Goal: Task Accomplishment & Management: Manage account settings

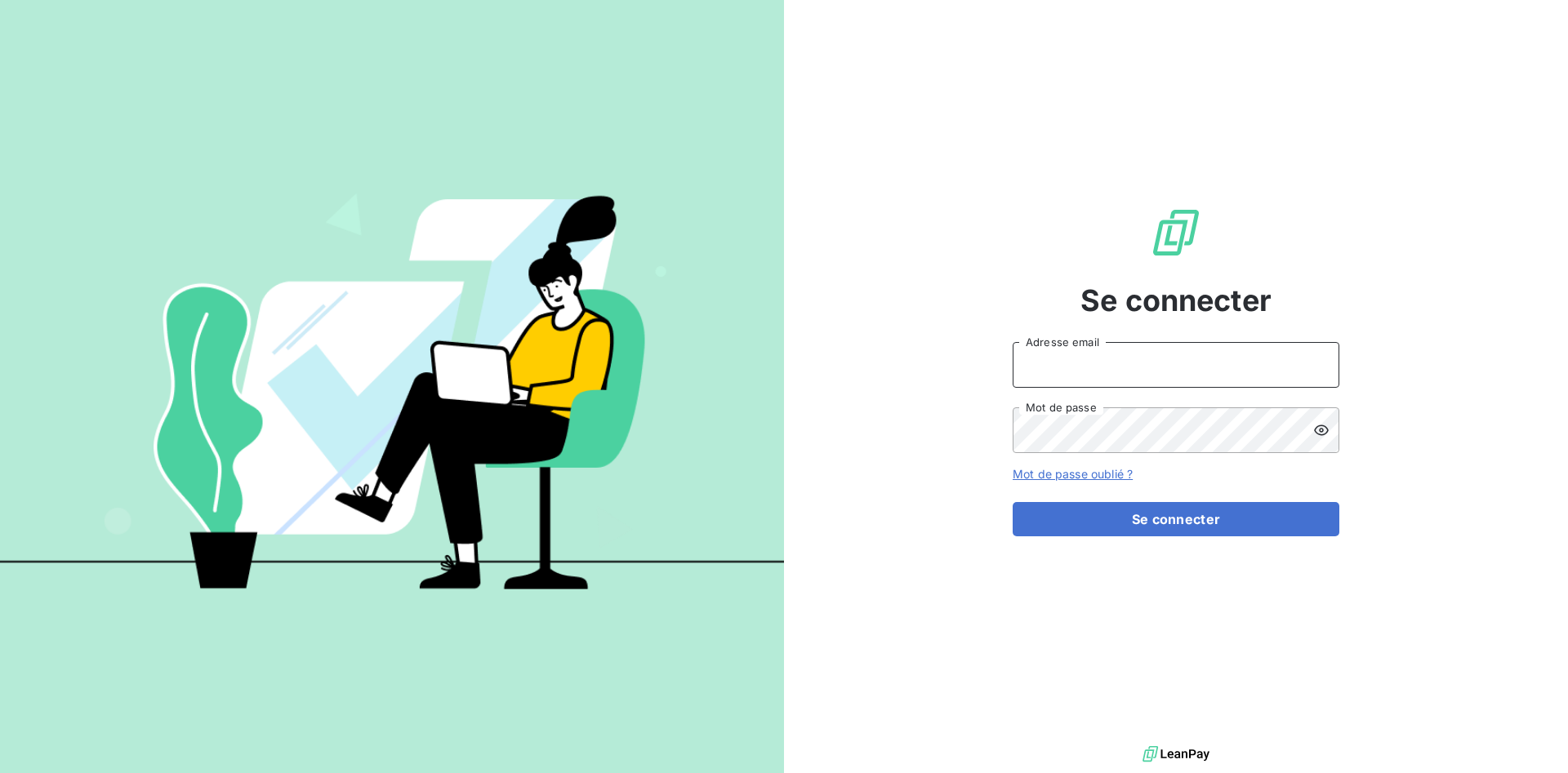
click at [1052, 368] on input "Adresse email" at bounding box center [1176, 365] width 326 height 45
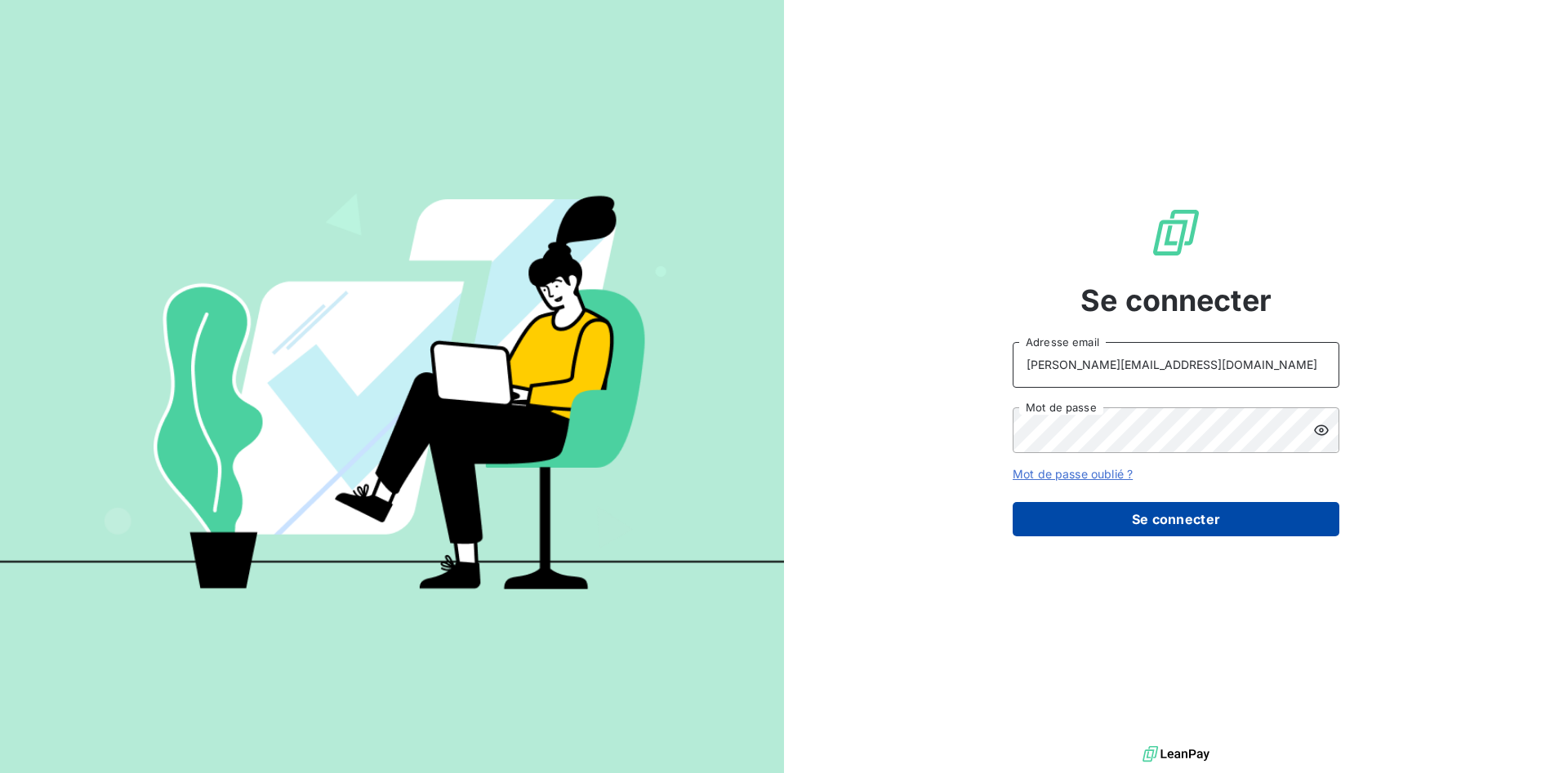
type input "[PERSON_NAME][EMAIL_ADDRESS][DOMAIN_NAME]"
click at [1166, 519] on button "Se connecter" at bounding box center [1176, 519] width 326 height 35
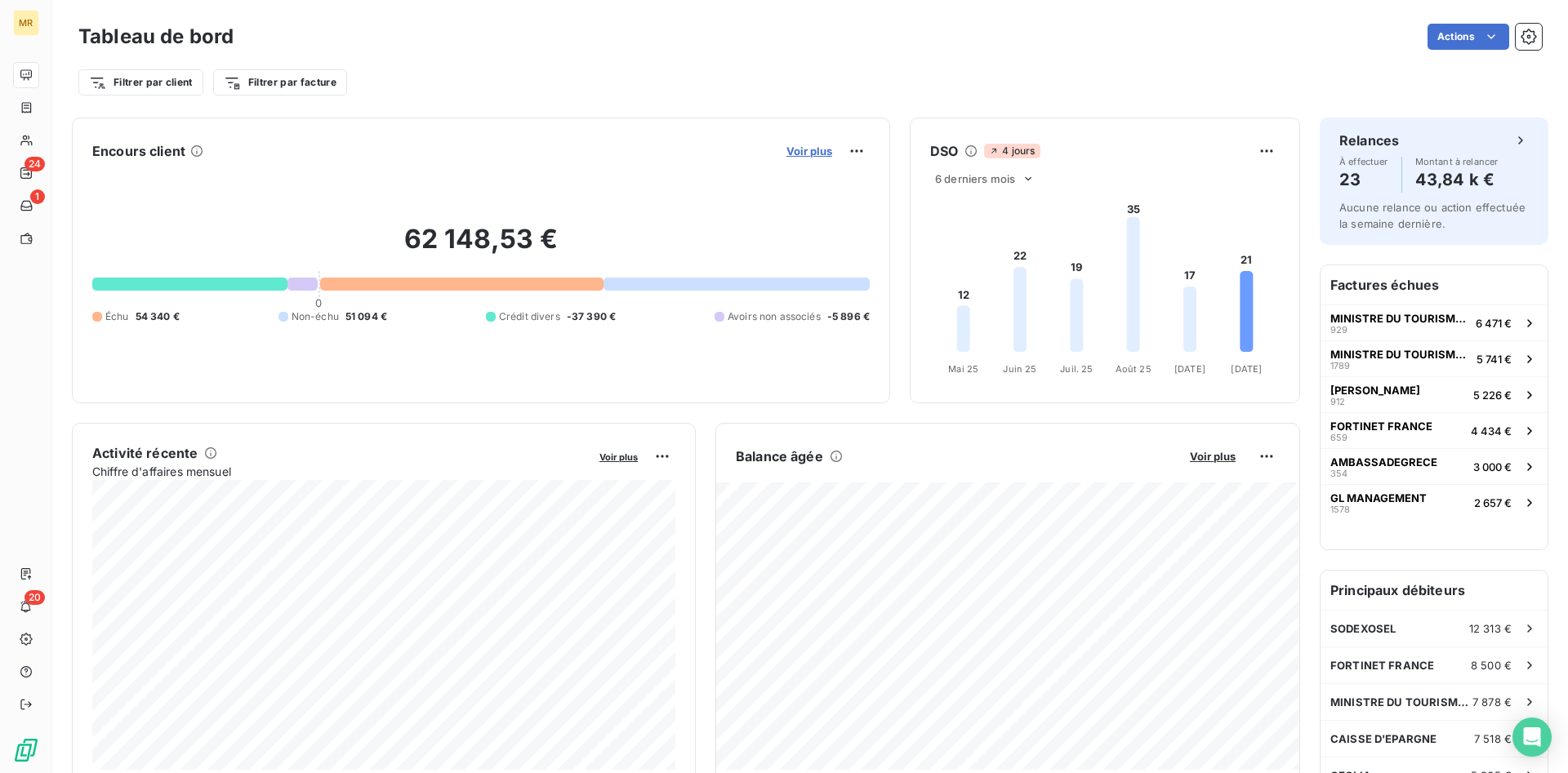
click at [817, 148] on span "Voir plus" at bounding box center [809, 150] width 45 height 13
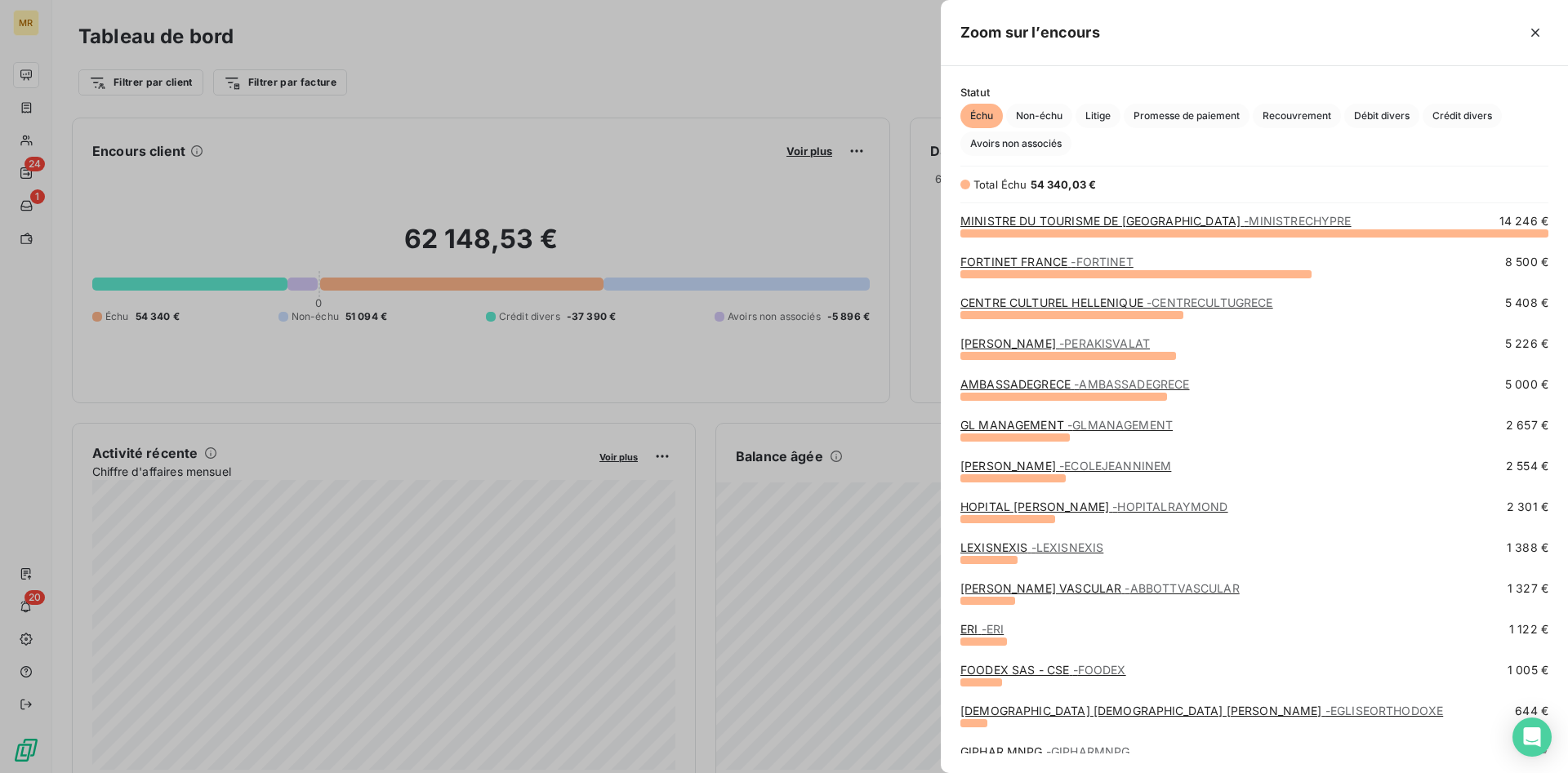
scroll to position [541, 627]
click at [1469, 115] on span "Crédit divers" at bounding box center [1462, 116] width 79 height 25
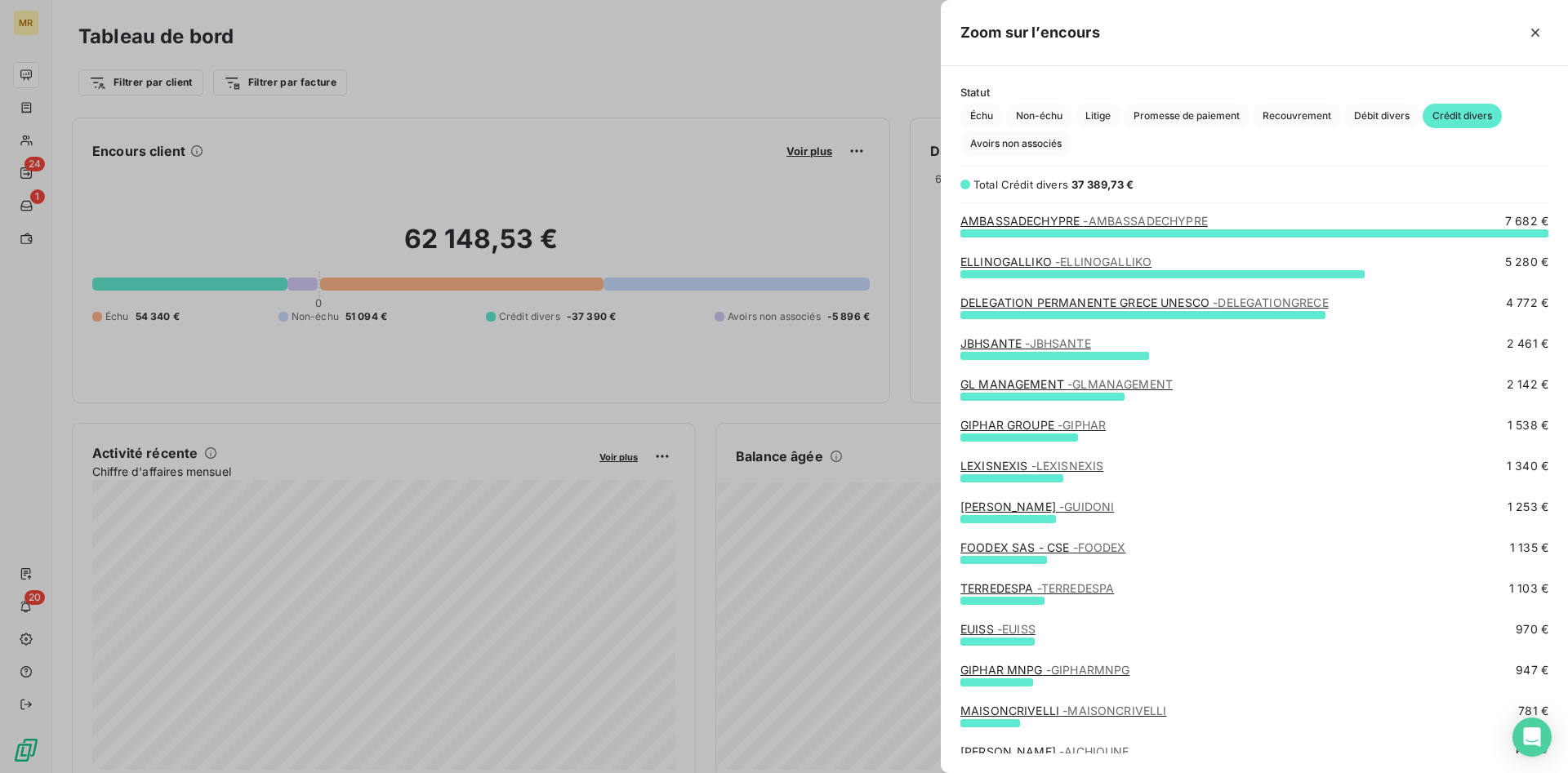
click at [1130, 379] on span "- GLMANAGEMENT" at bounding box center [1120, 385] width 106 height 14
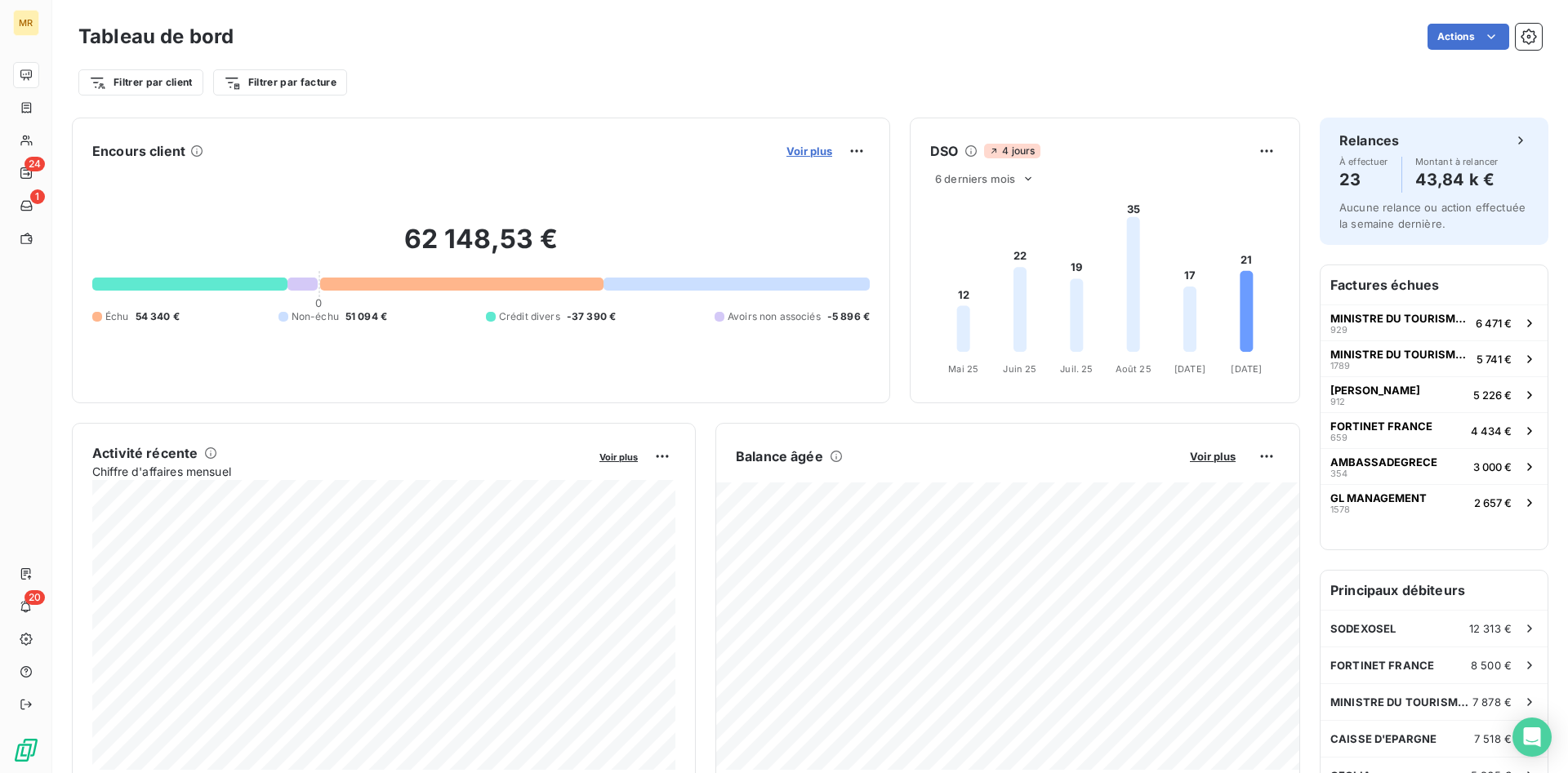
click at [792, 146] on span "Voir plus" at bounding box center [809, 150] width 45 height 13
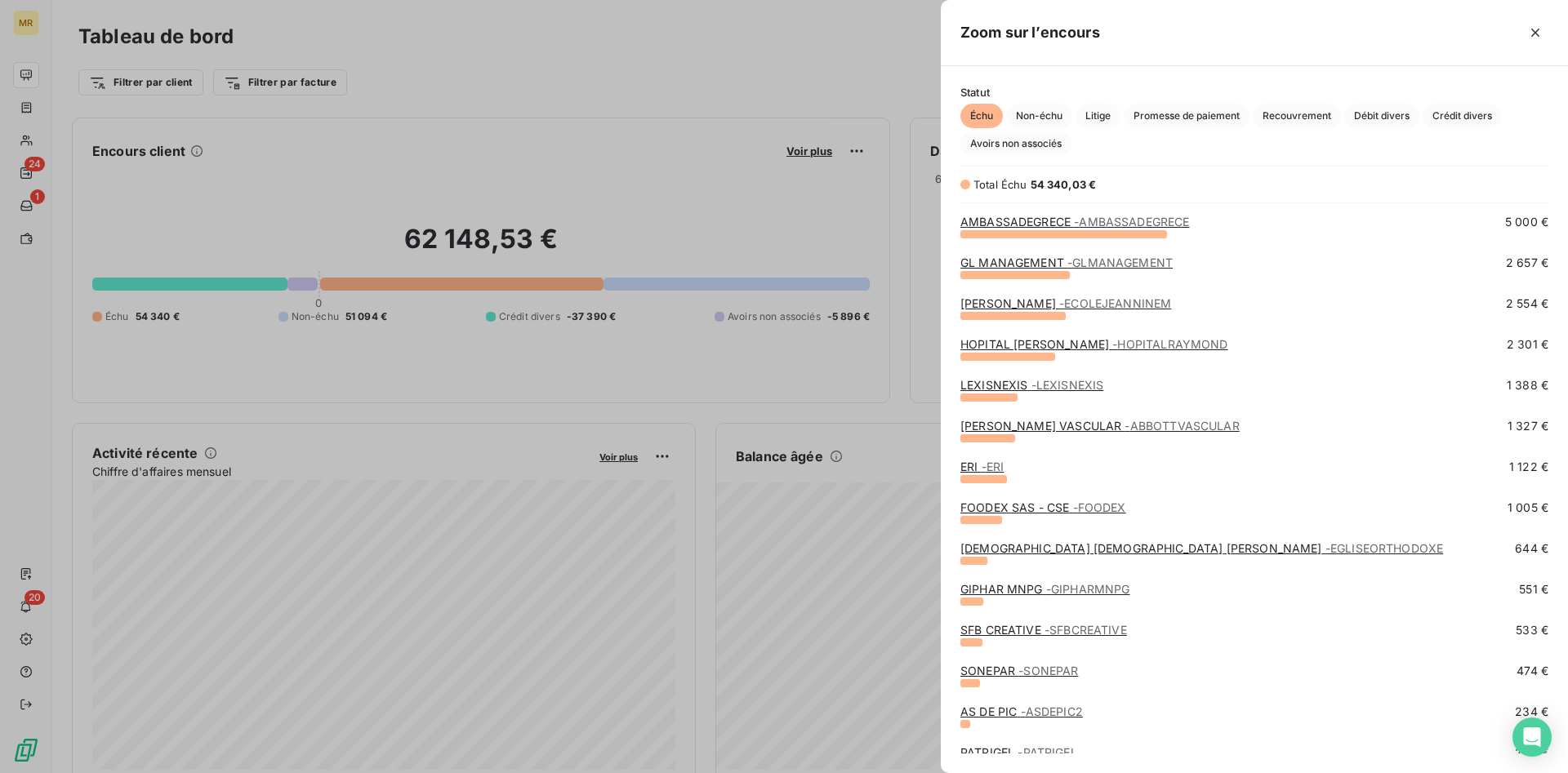
scroll to position [166, 0]
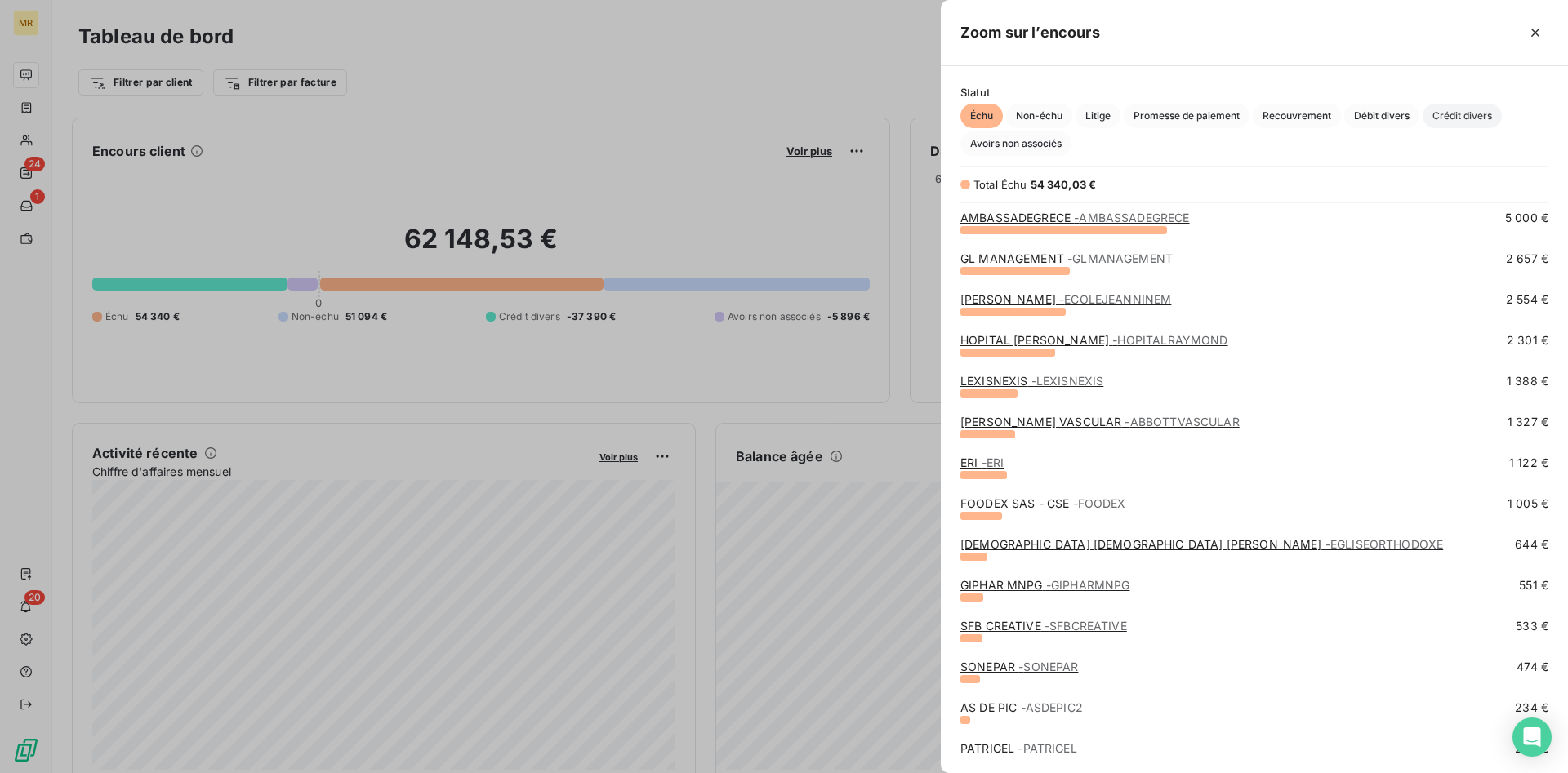
click at [1479, 114] on span "Crédit divers" at bounding box center [1462, 116] width 79 height 25
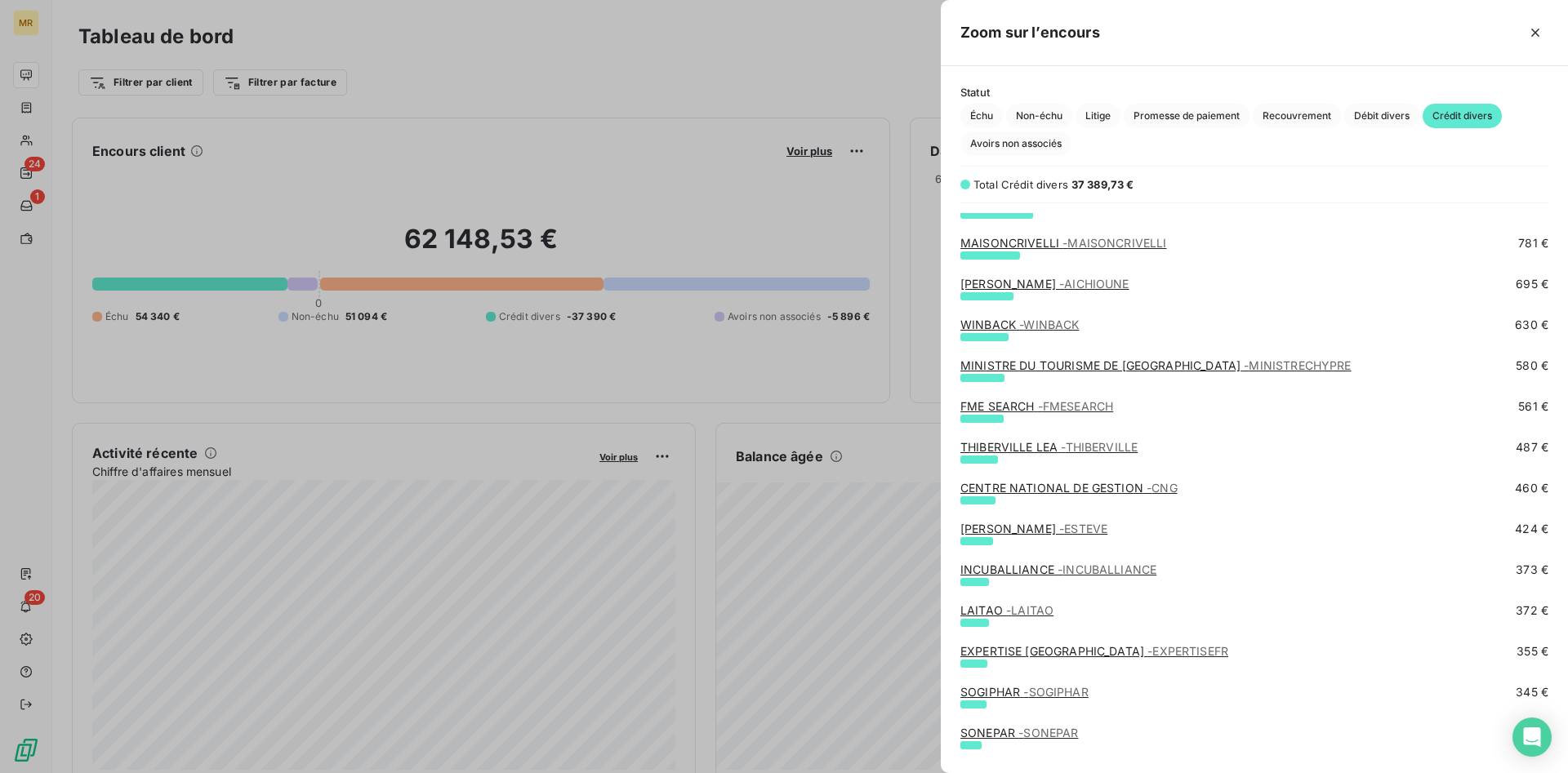
scroll to position [499, 0]
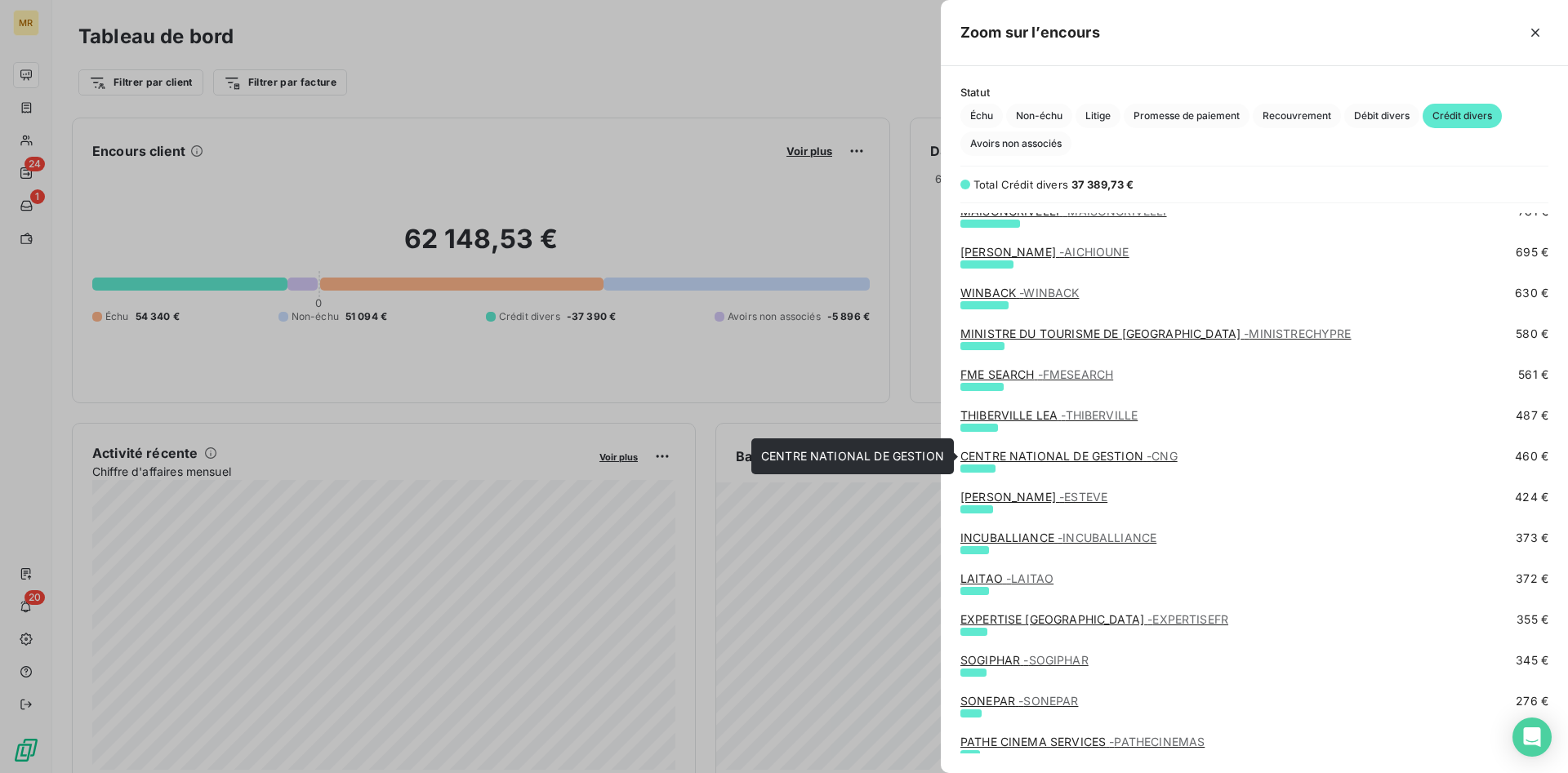
click at [1139, 453] on link "CENTRE NATIONAL DE GESTION - CNG" at bounding box center [1069, 456] width 218 height 14
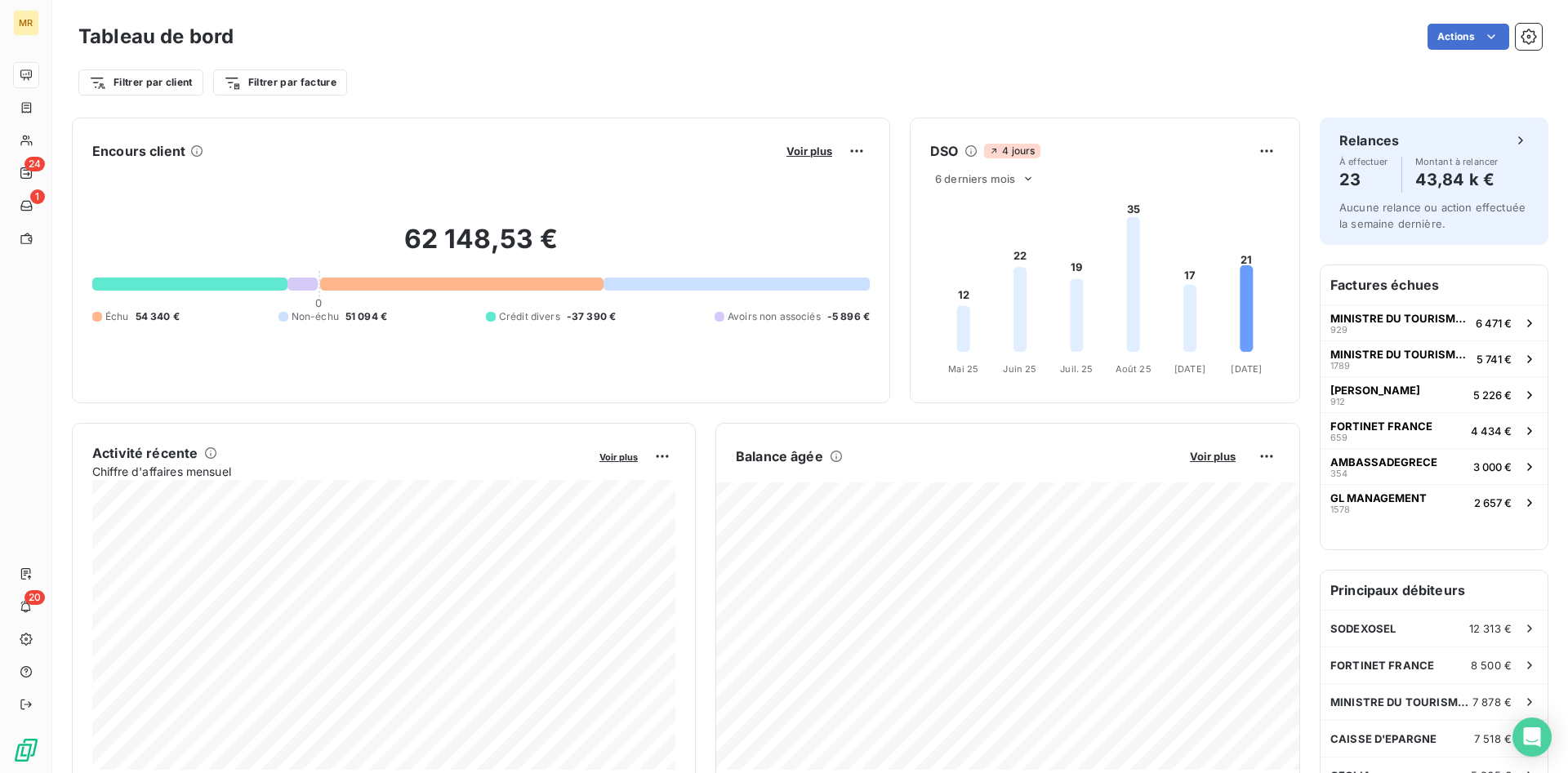
click at [818, 138] on div "Voir plus" at bounding box center [825, 151] width 88 height 26
click at [819, 147] on span "Voir plus" at bounding box center [809, 150] width 45 height 13
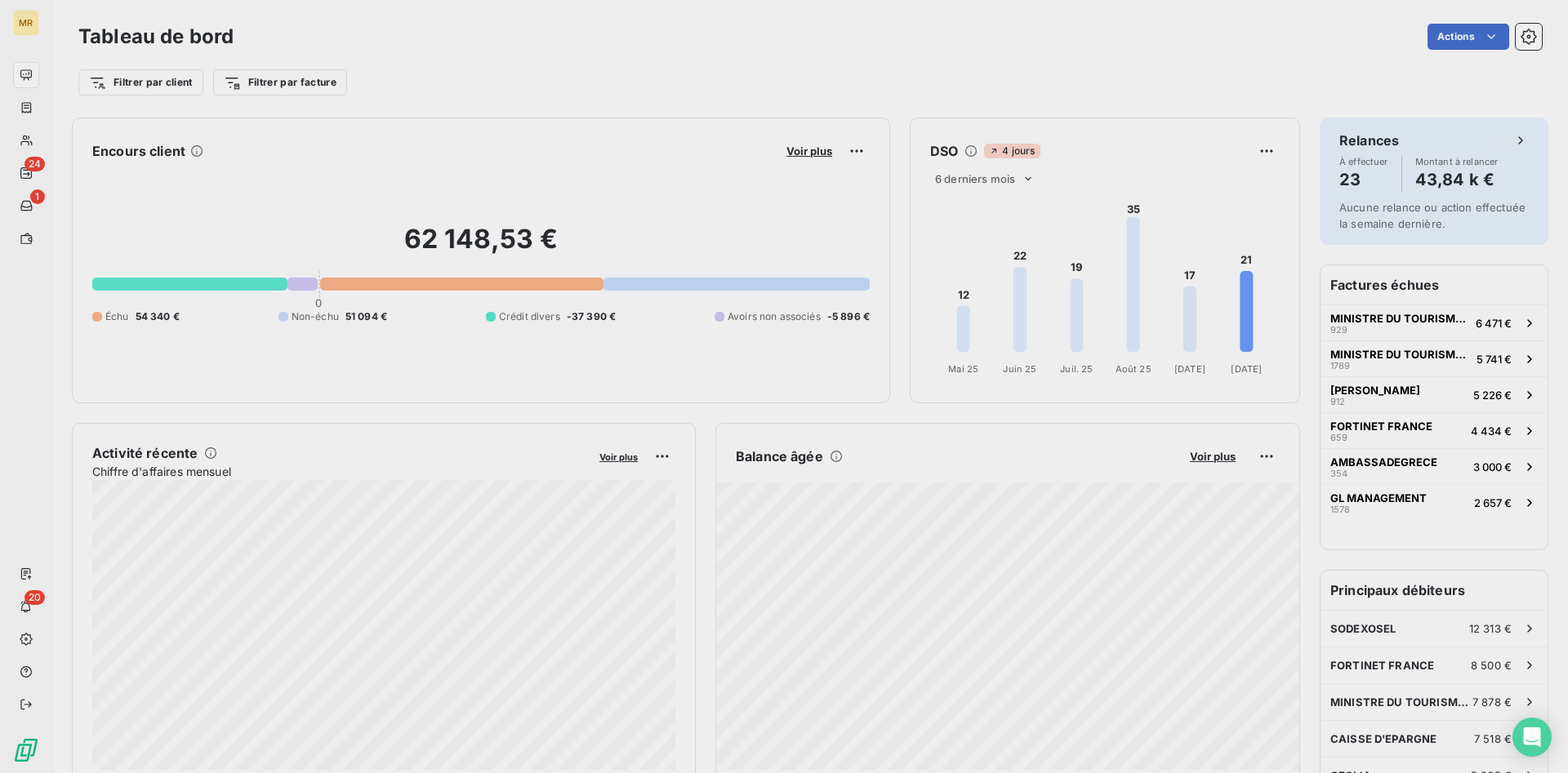
scroll to position [773, 627]
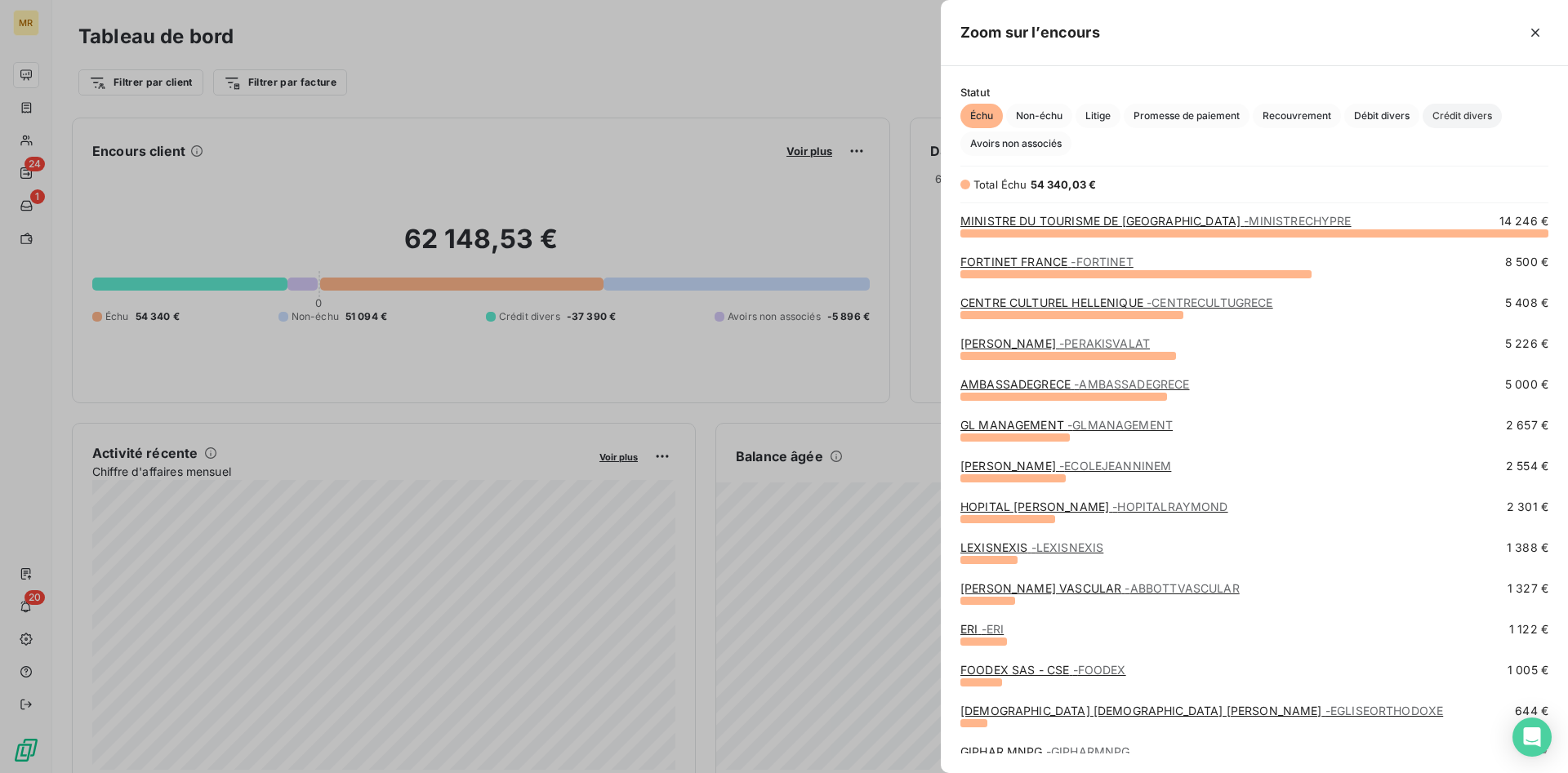
click at [1478, 118] on span "Crédit divers" at bounding box center [1462, 116] width 79 height 25
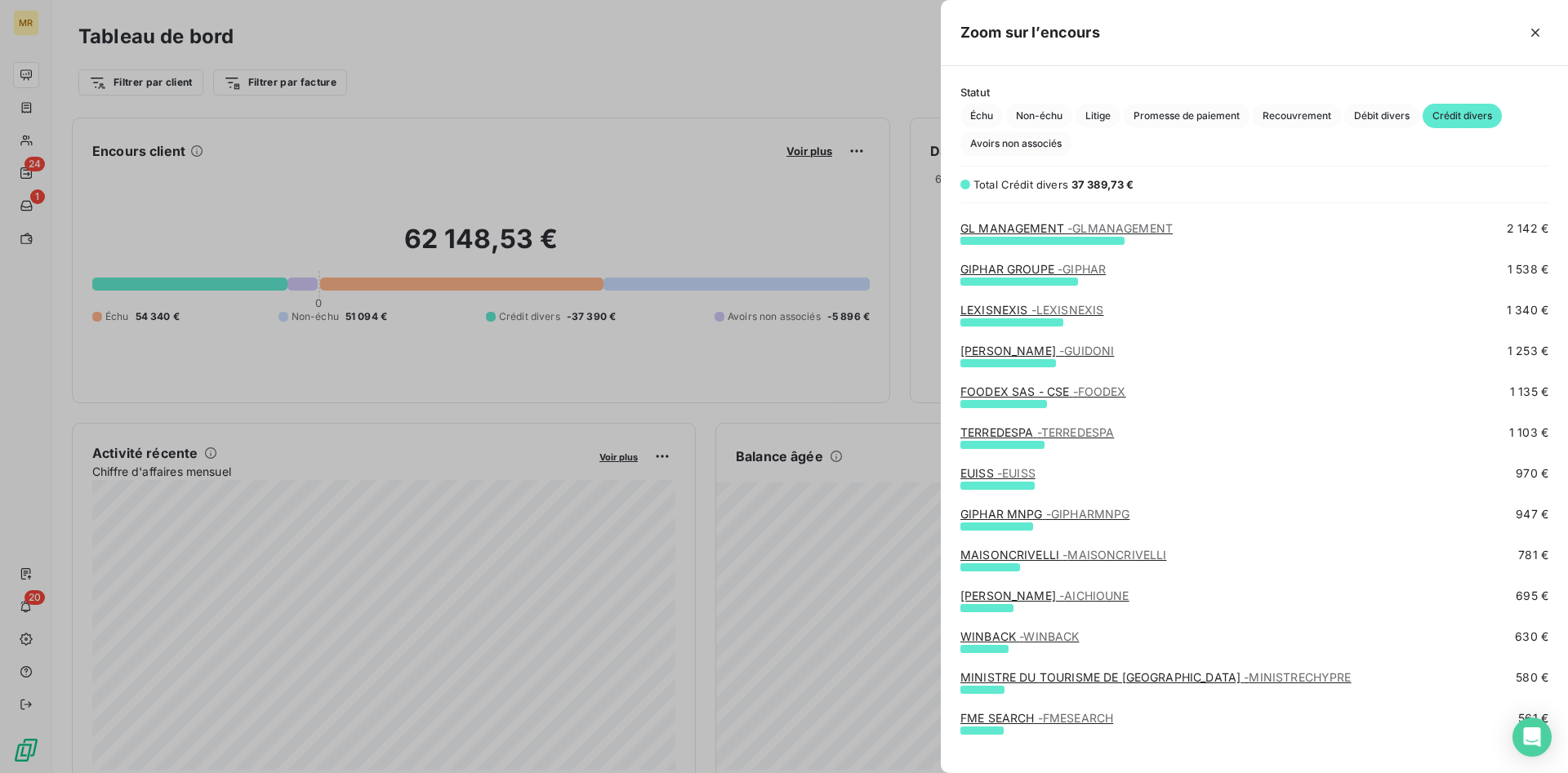
scroll to position [166, 0]
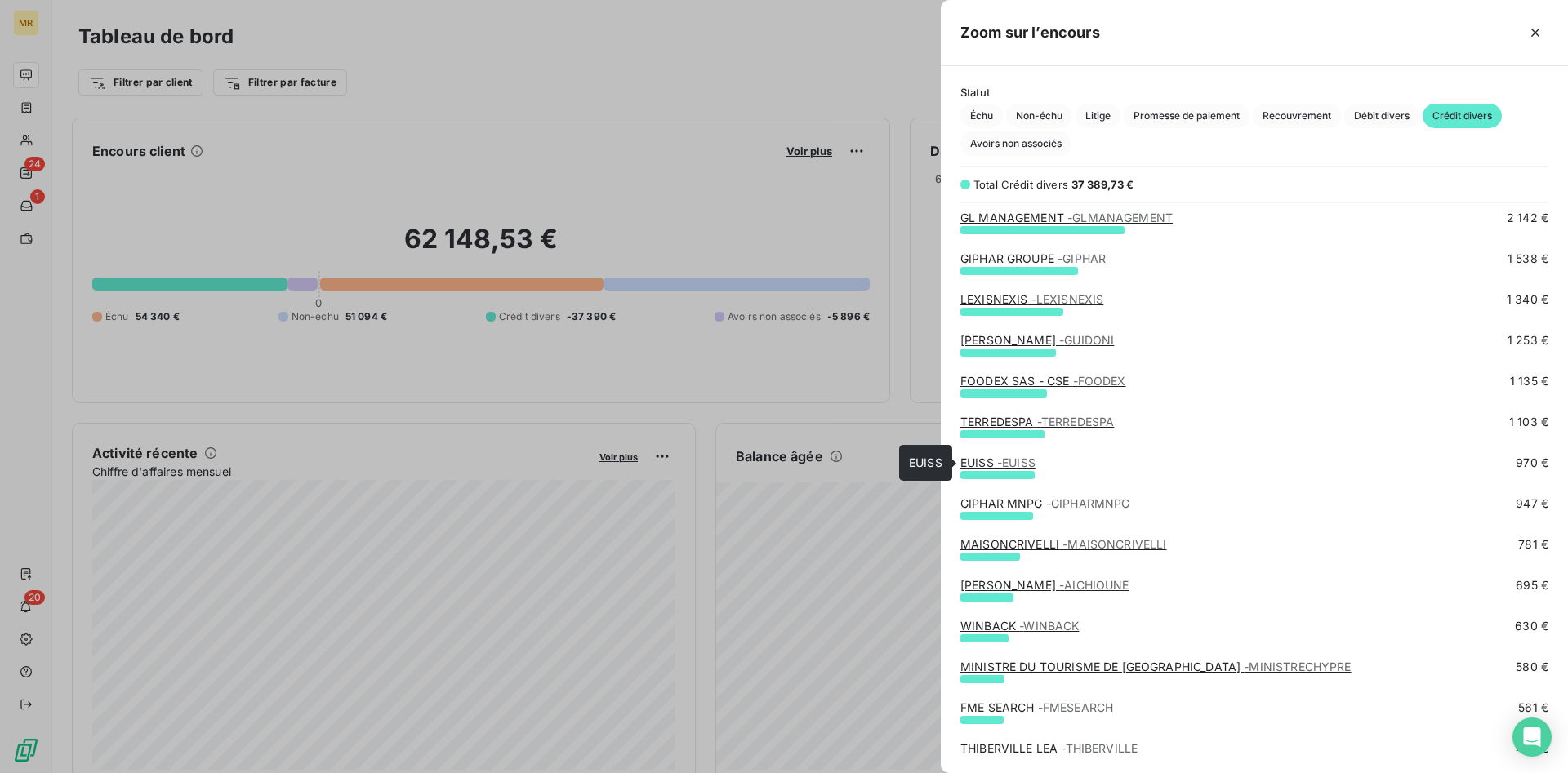
click at [989, 464] on link "EUISS - EUISS" at bounding box center [998, 463] width 75 height 14
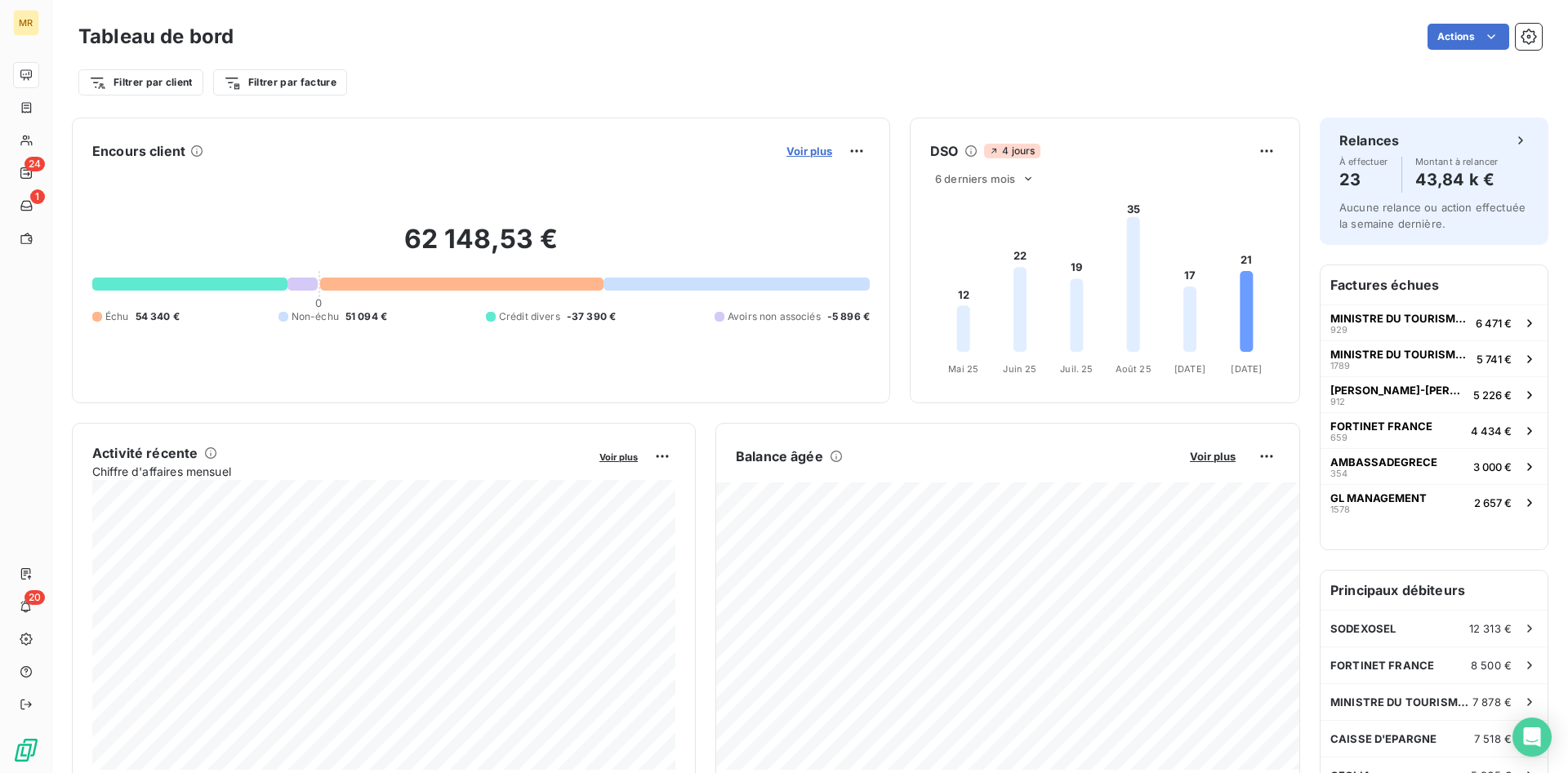
click at [820, 149] on span "Voir plus" at bounding box center [809, 150] width 45 height 13
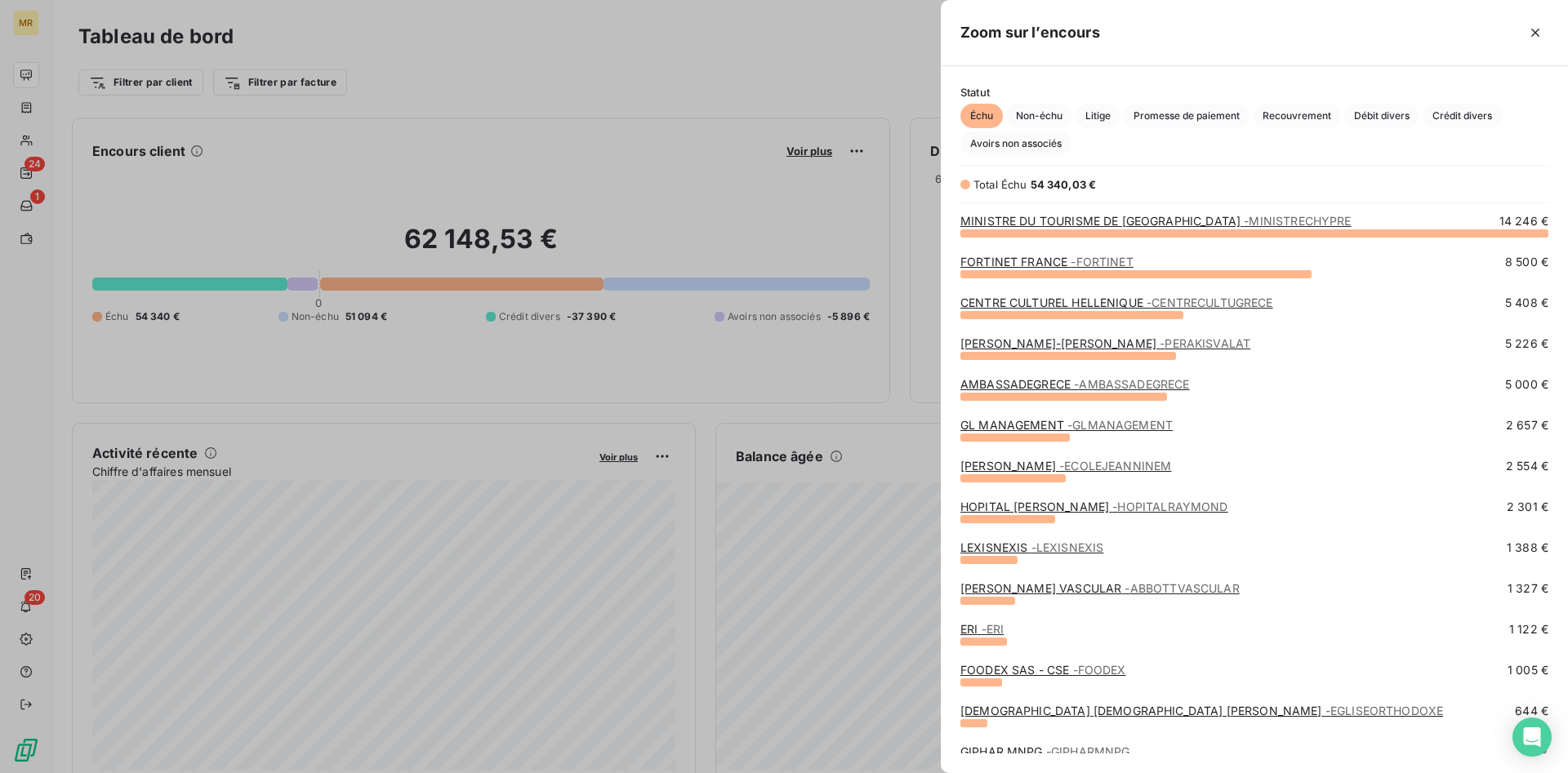
scroll to position [541, 627]
click at [1491, 114] on span "Crédit divers" at bounding box center [1462, 116] width 79 height 25
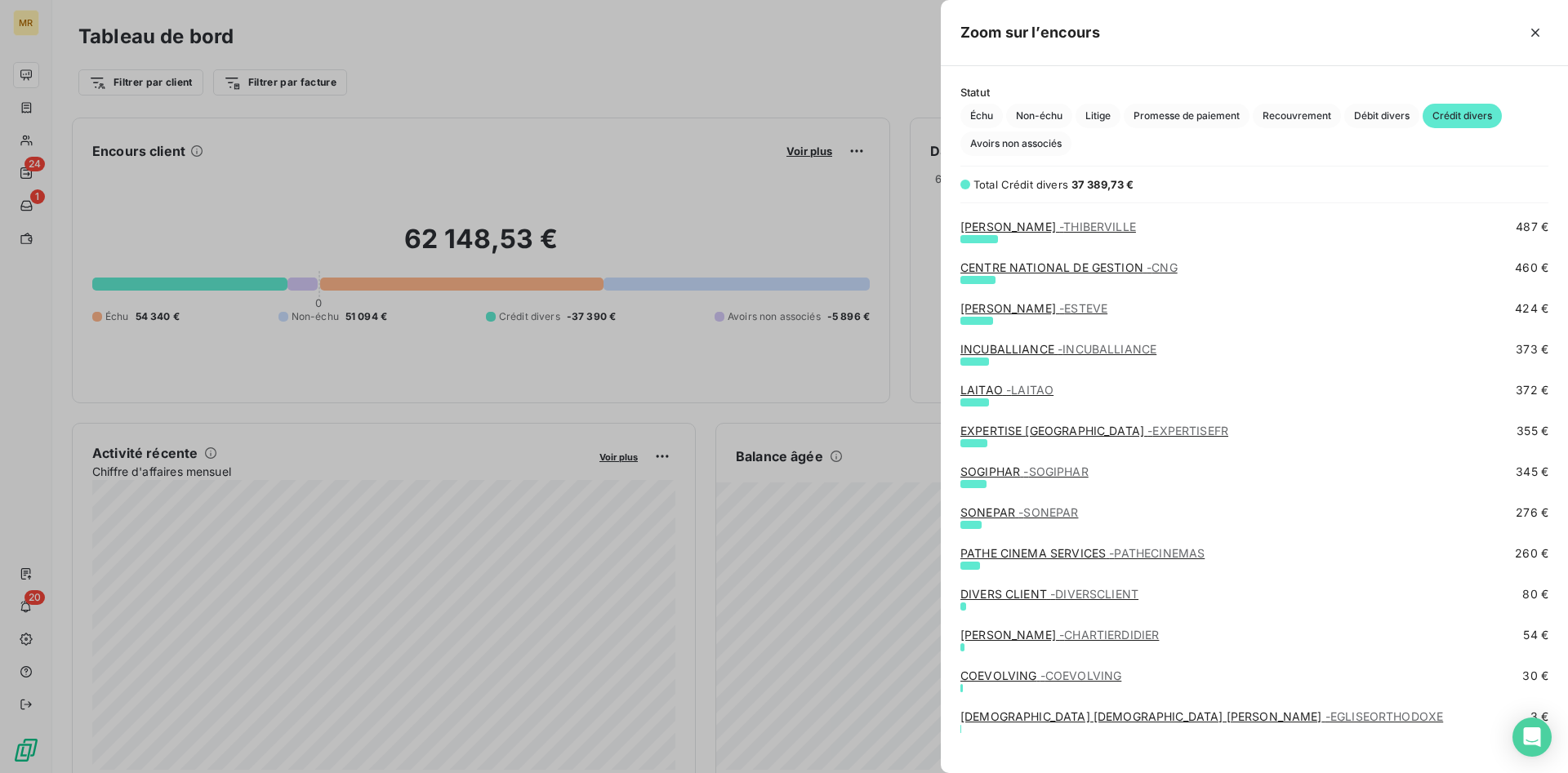
scroll to position [704, 0]
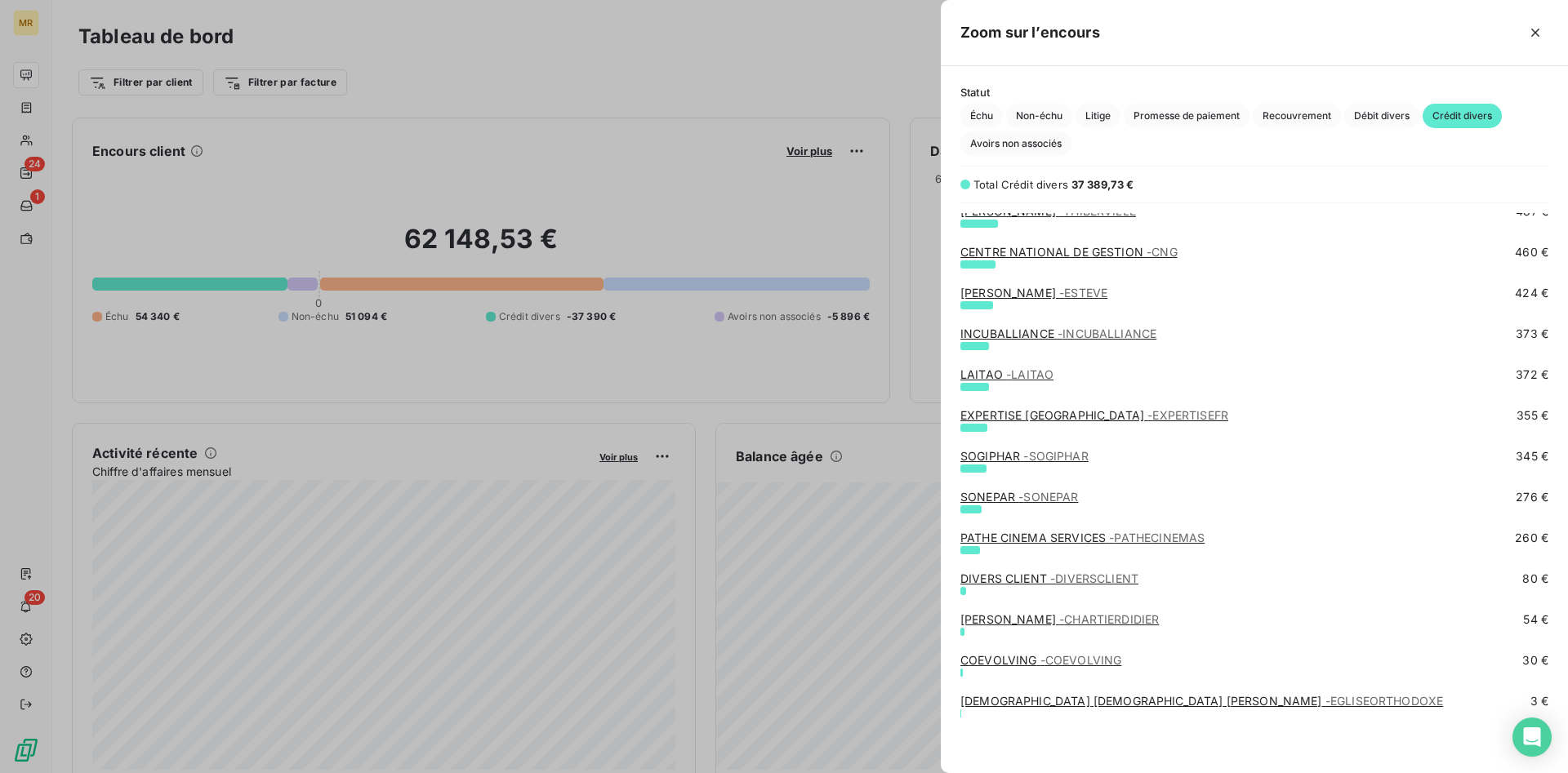
click at [27, 139] on div at bounding box center [784, 386] width 1568 height 773
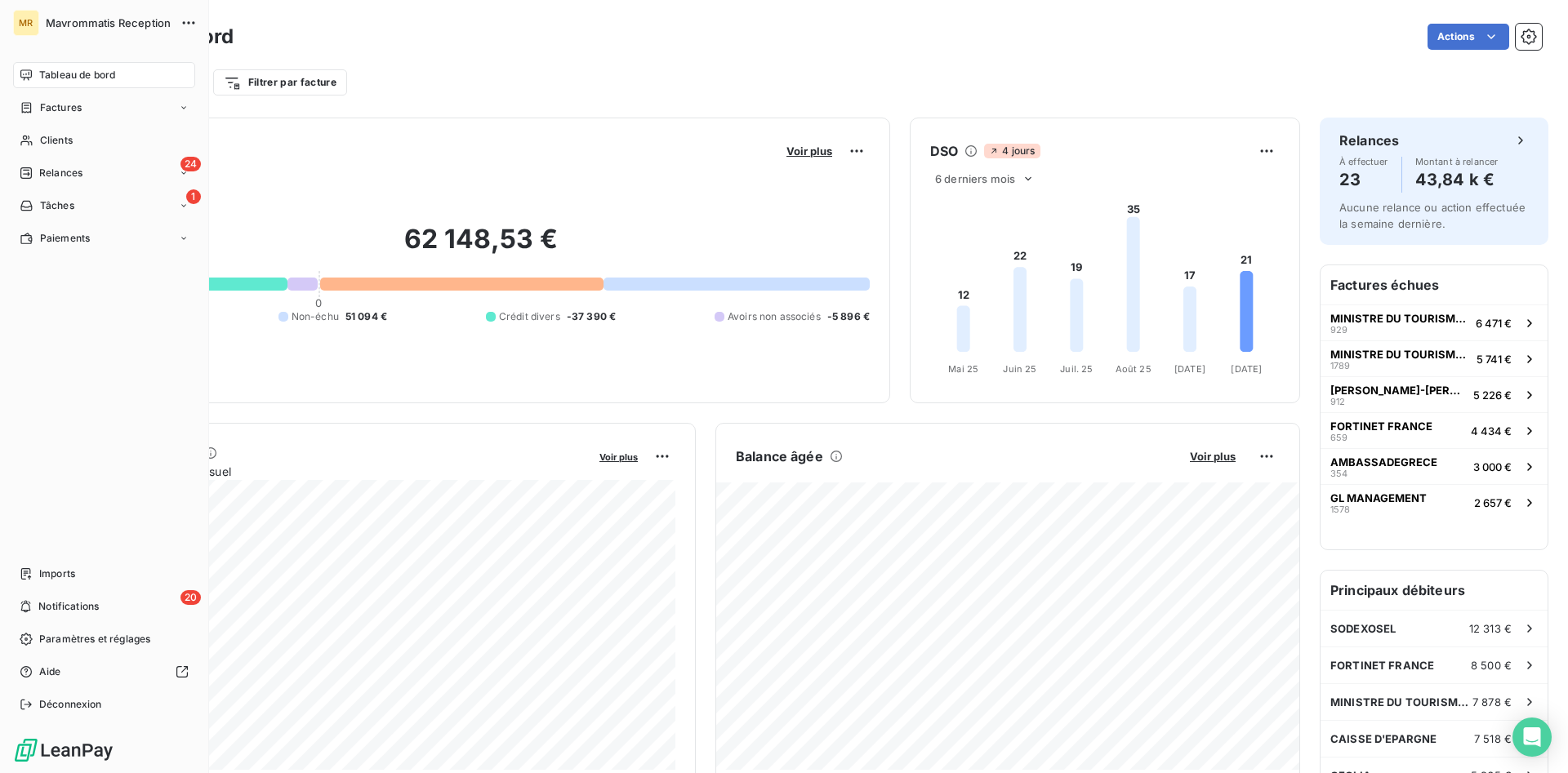
click at [82, 75] on span "Tableau de bord" at bounding box center [77, 75] width 76 height 15
click at [78, 59] on div "MR Mavrommatis Reception Tableau de bord Factures Clients 24 Relances 1 Tâches …" at bounding box center [104, 386] width 209 height 773
click at [78, 65] on div "Tableau de bord" at bounding box center [104, 75] width 182 height 26
click at [58, 139] on span "Clients" at bounding box center [55, 140] width 33 height 15
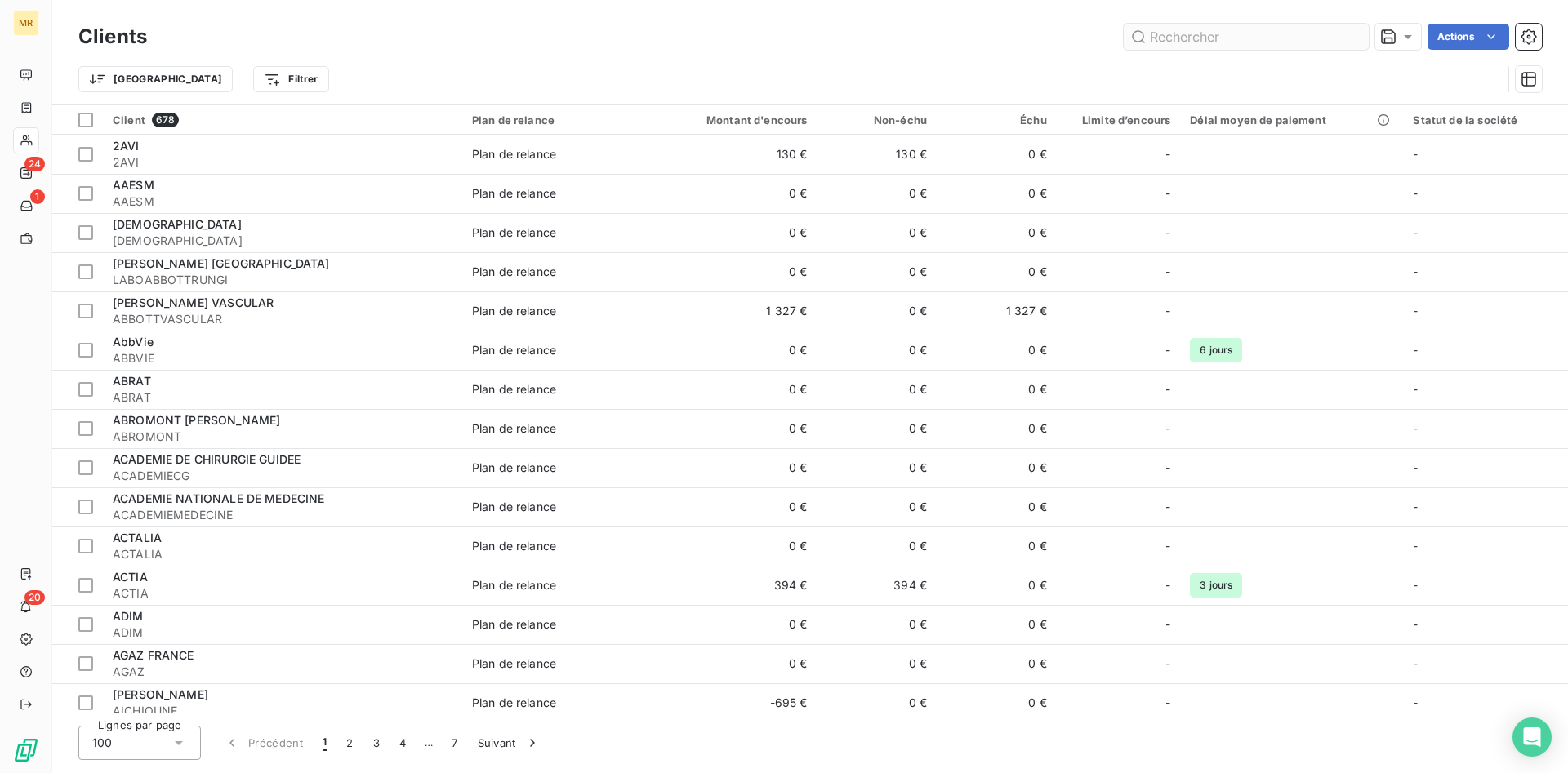
click at [1162, 33] on input "text" at bounding box center [1247, 37] width 245 height 26
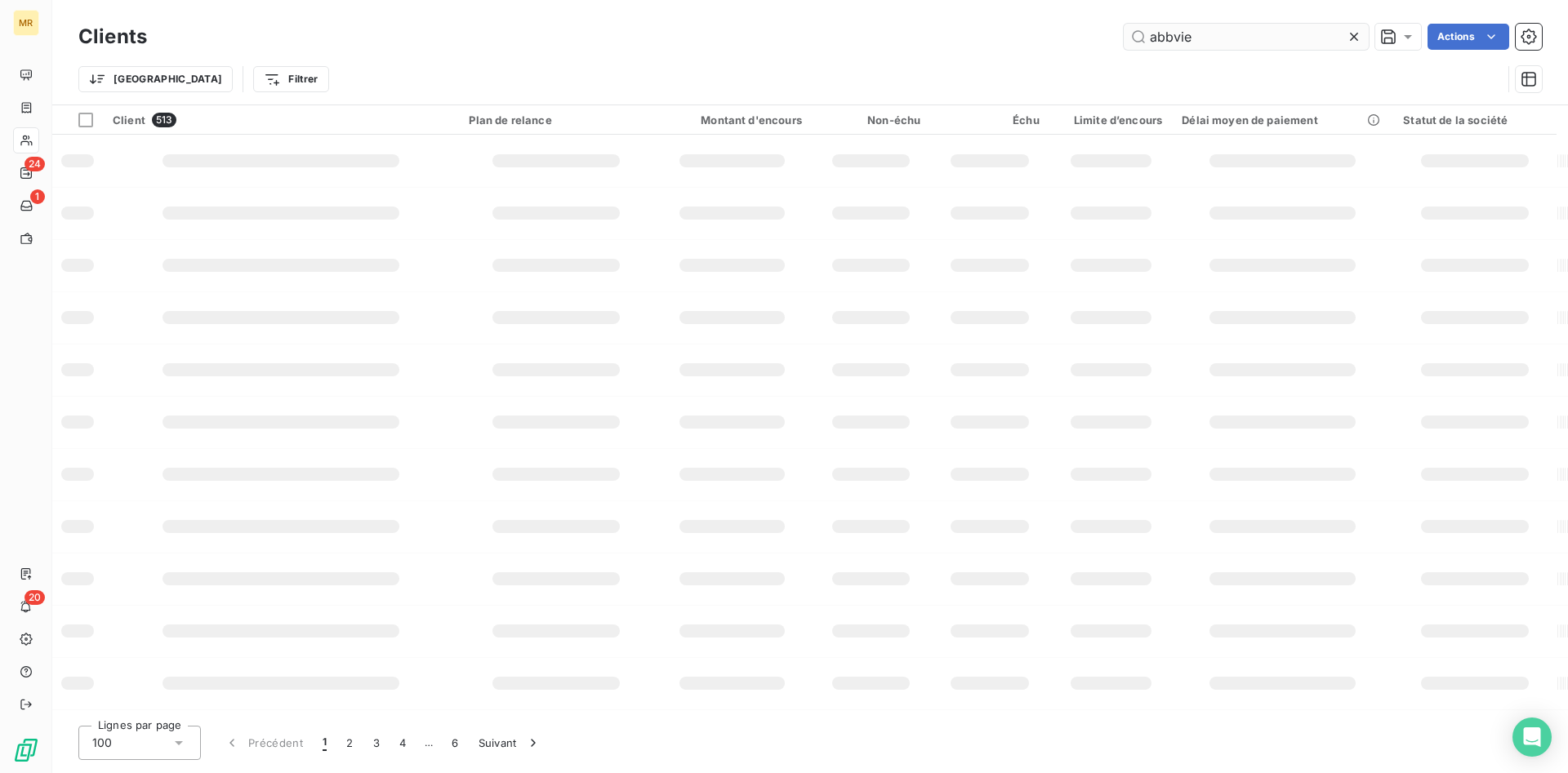
type input "abbvie"
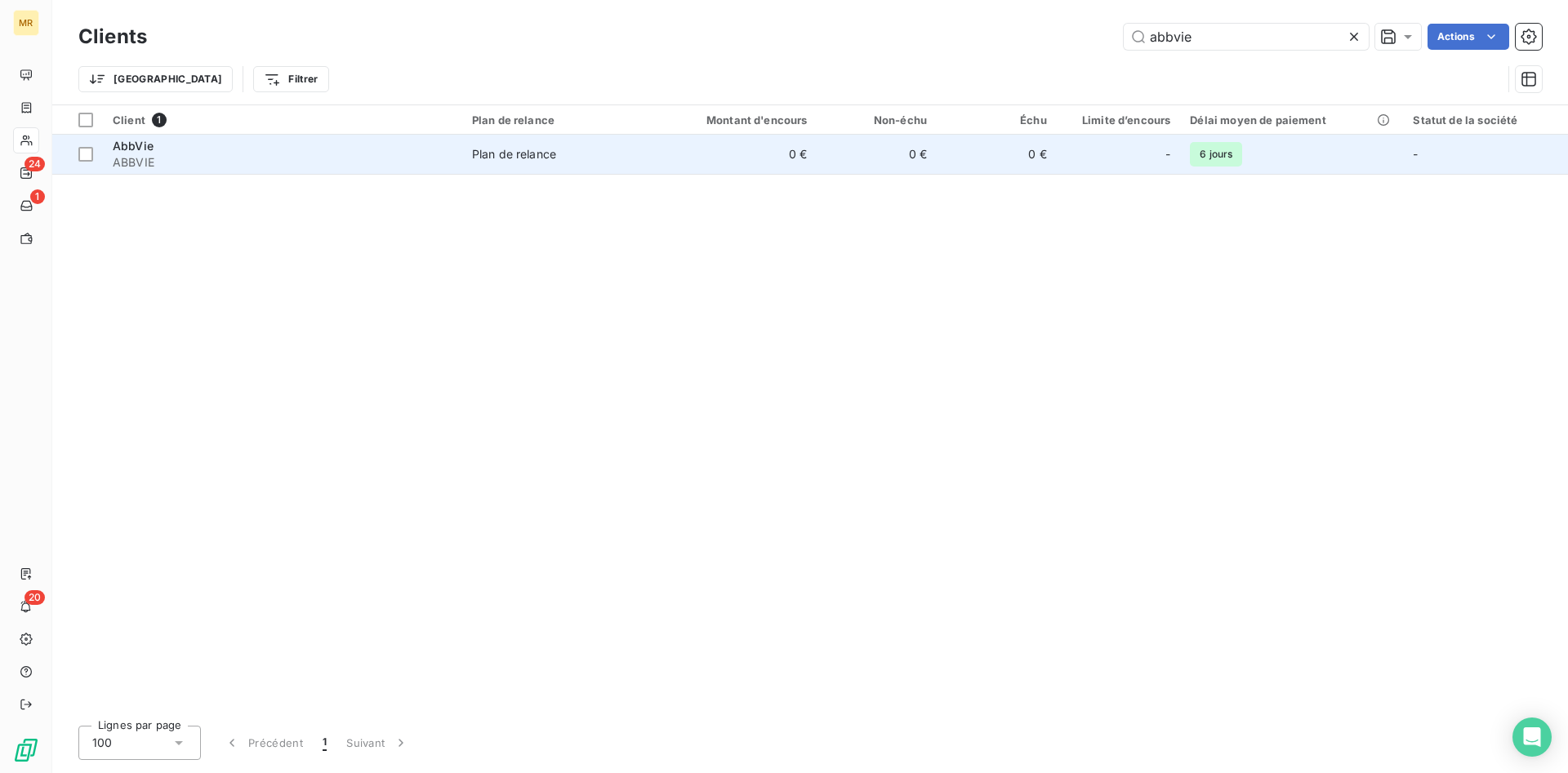
click at [560, 159] on span "Plan de relance" at bounding box center [559, 154] width 175 height 17
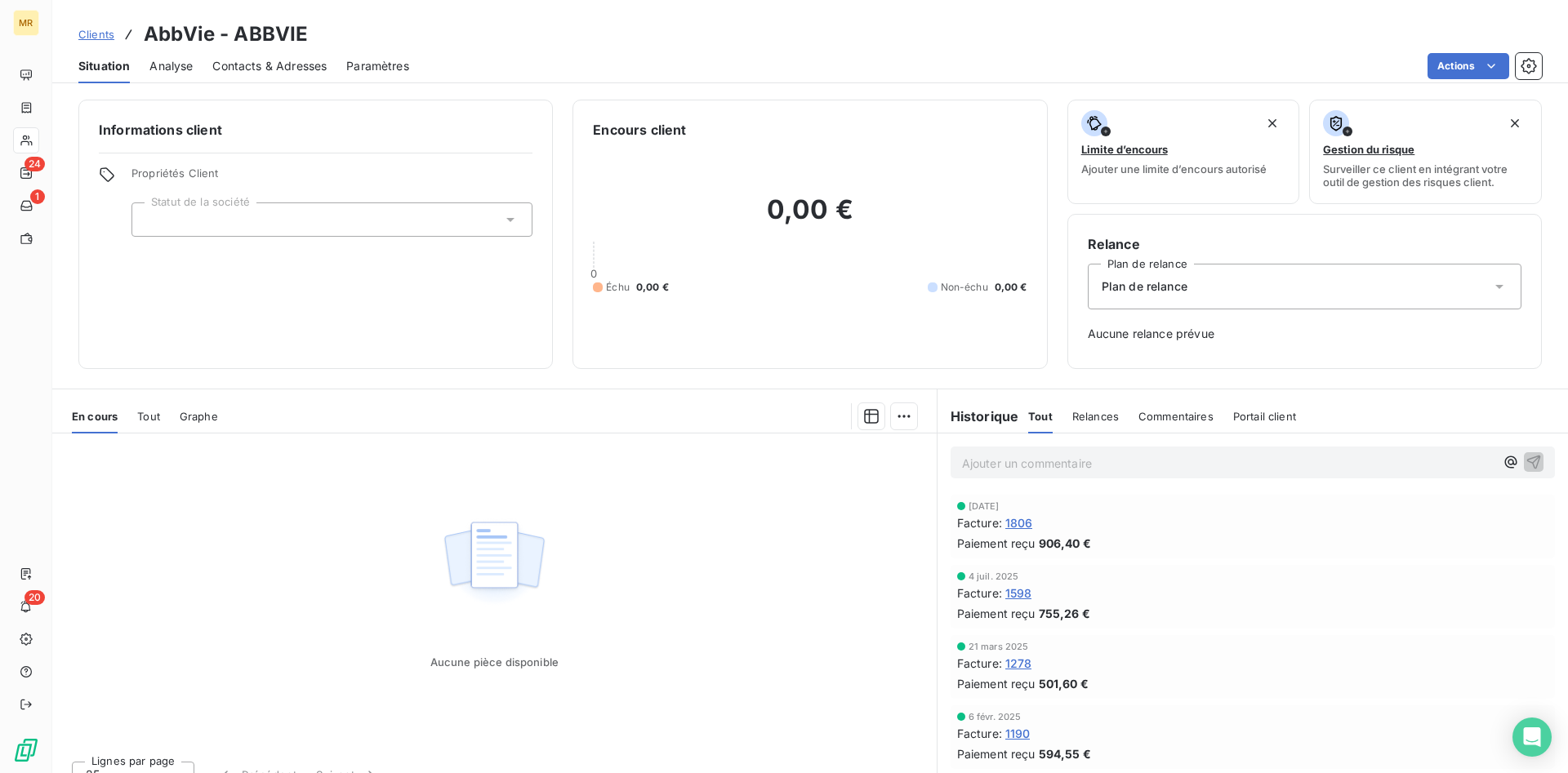
click at [821, 532] on div "Aucune pièce disponible" at bounding box center [494, 591] width 885 height 314
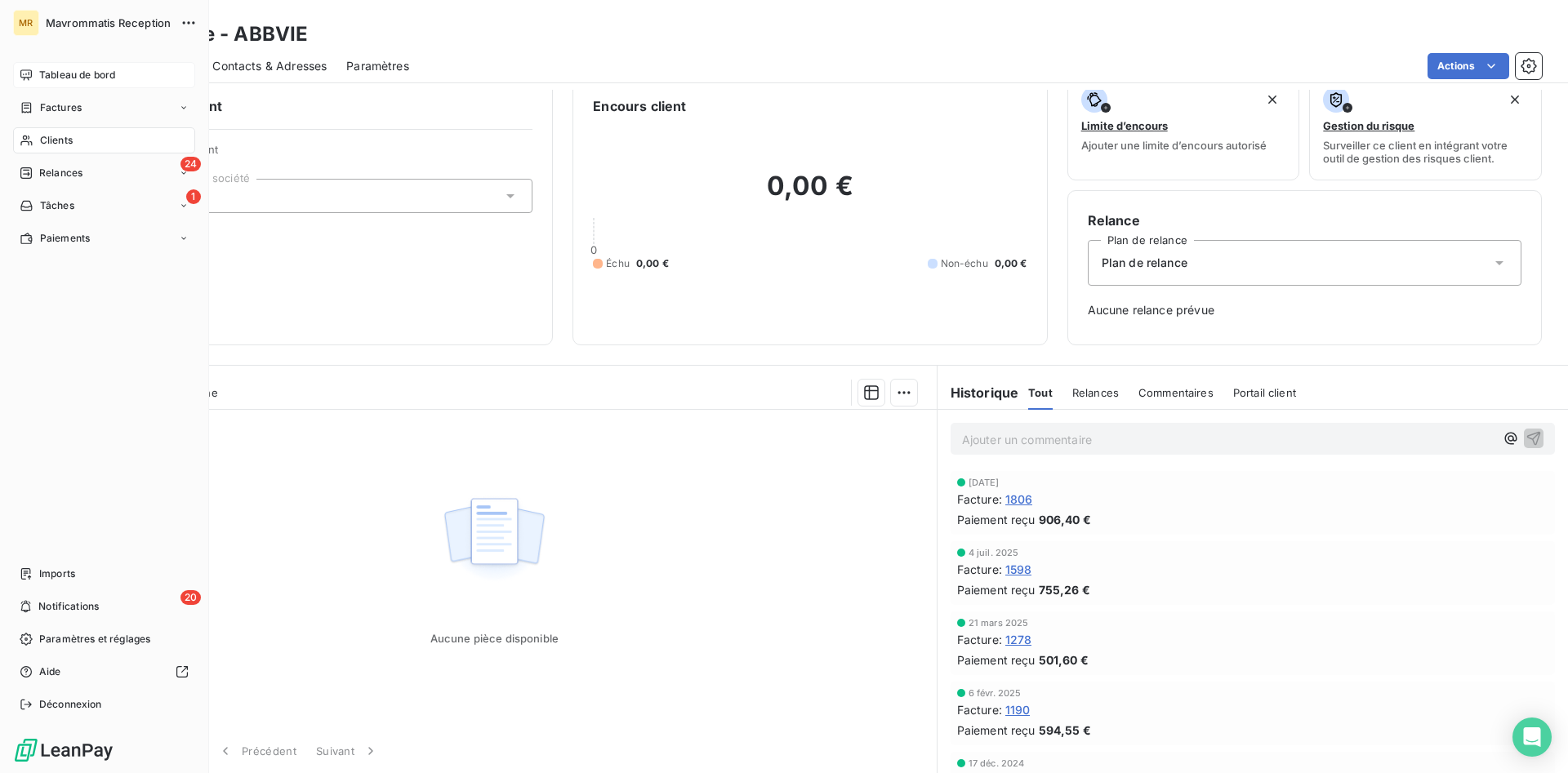
click at [75, 73] on span "Tableau de bord" at bounding box center [77, 75] width 76 height 15
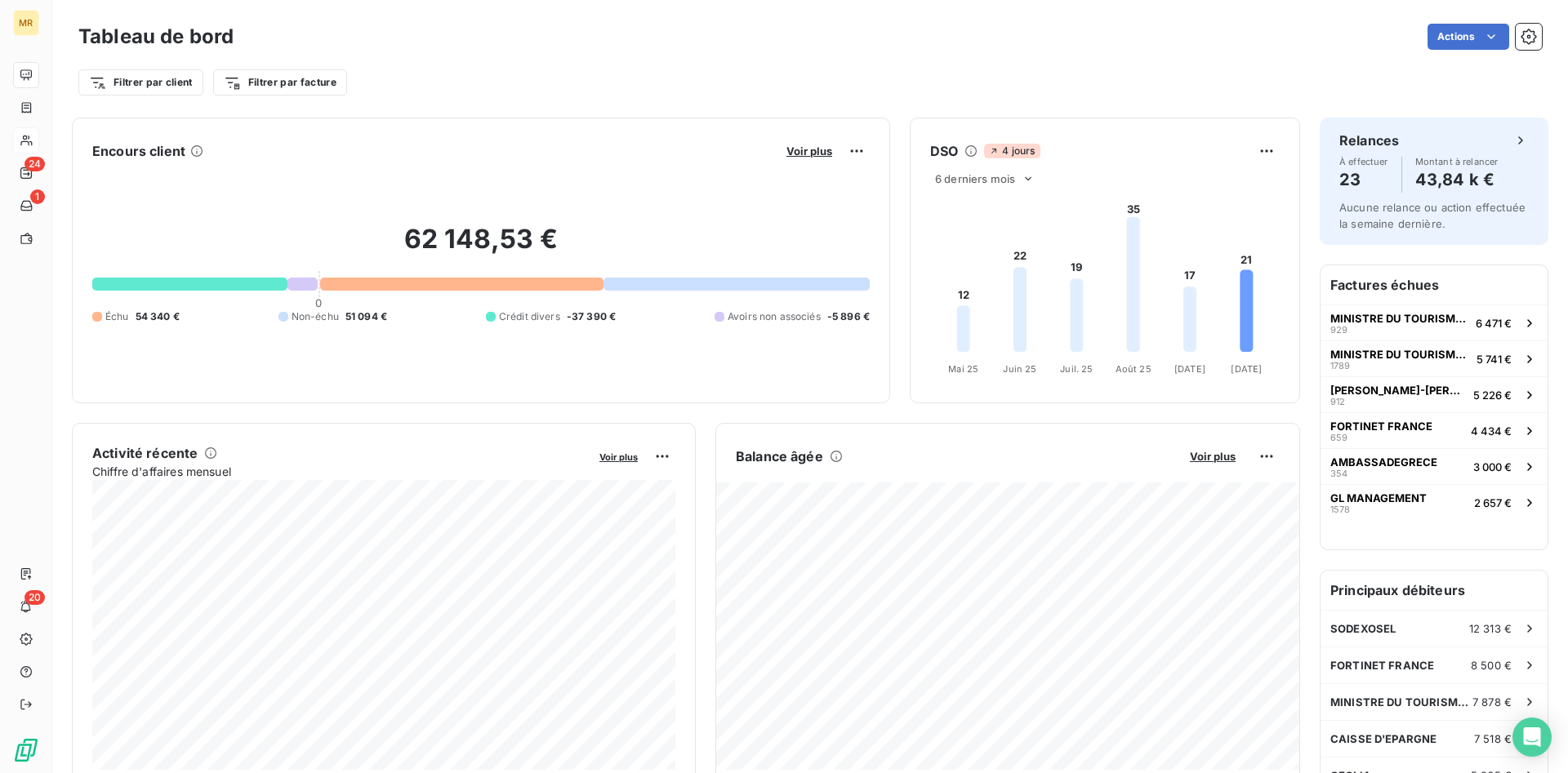
click at [812, 140] on div "Voir plus" at bounding box center [825, 151] width 88 height 26
click at [812, 156] on span "Voir plus" at bounding box center [809, 150] width 45 height 13
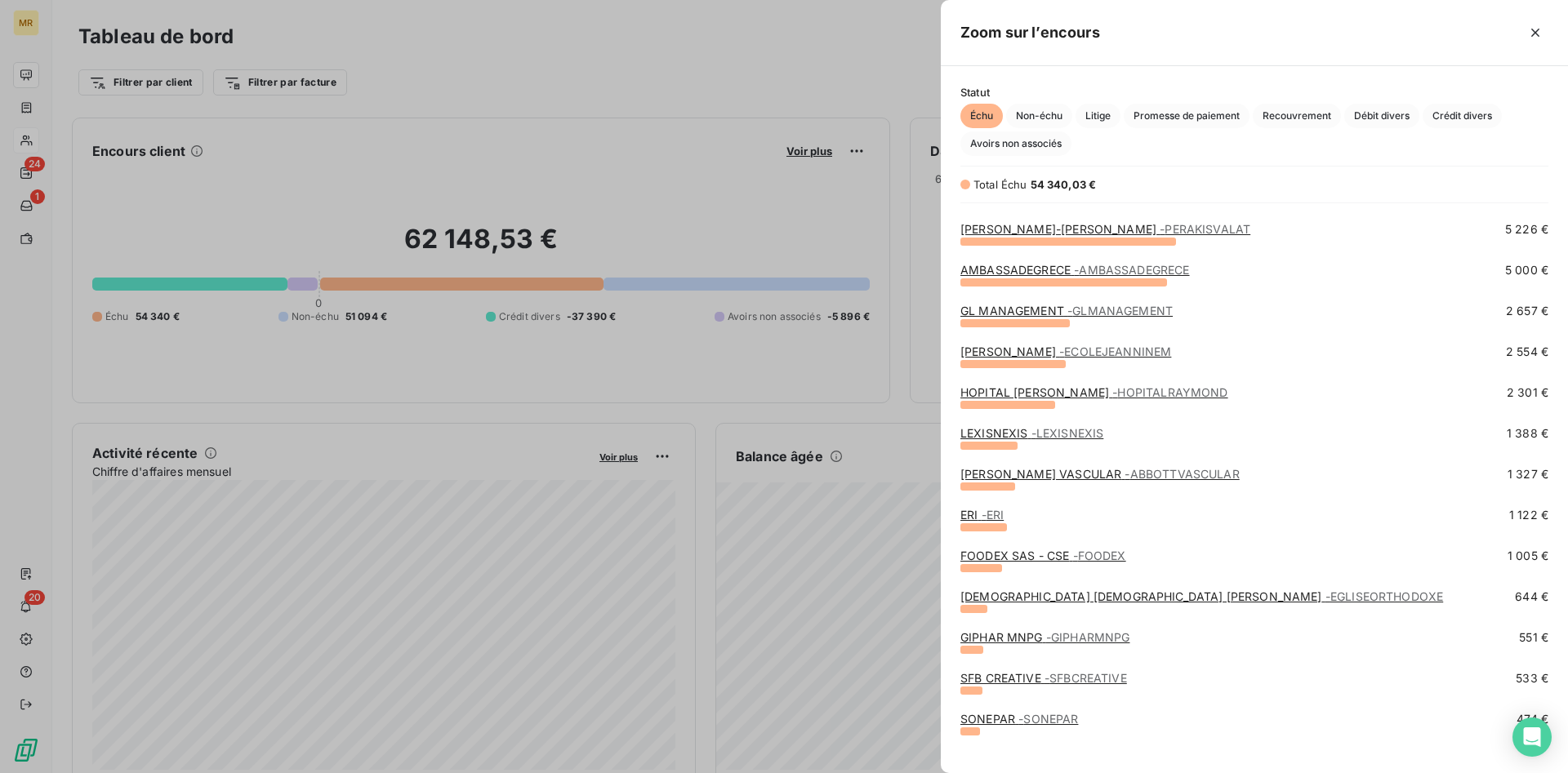
scroll to position [333, 0]
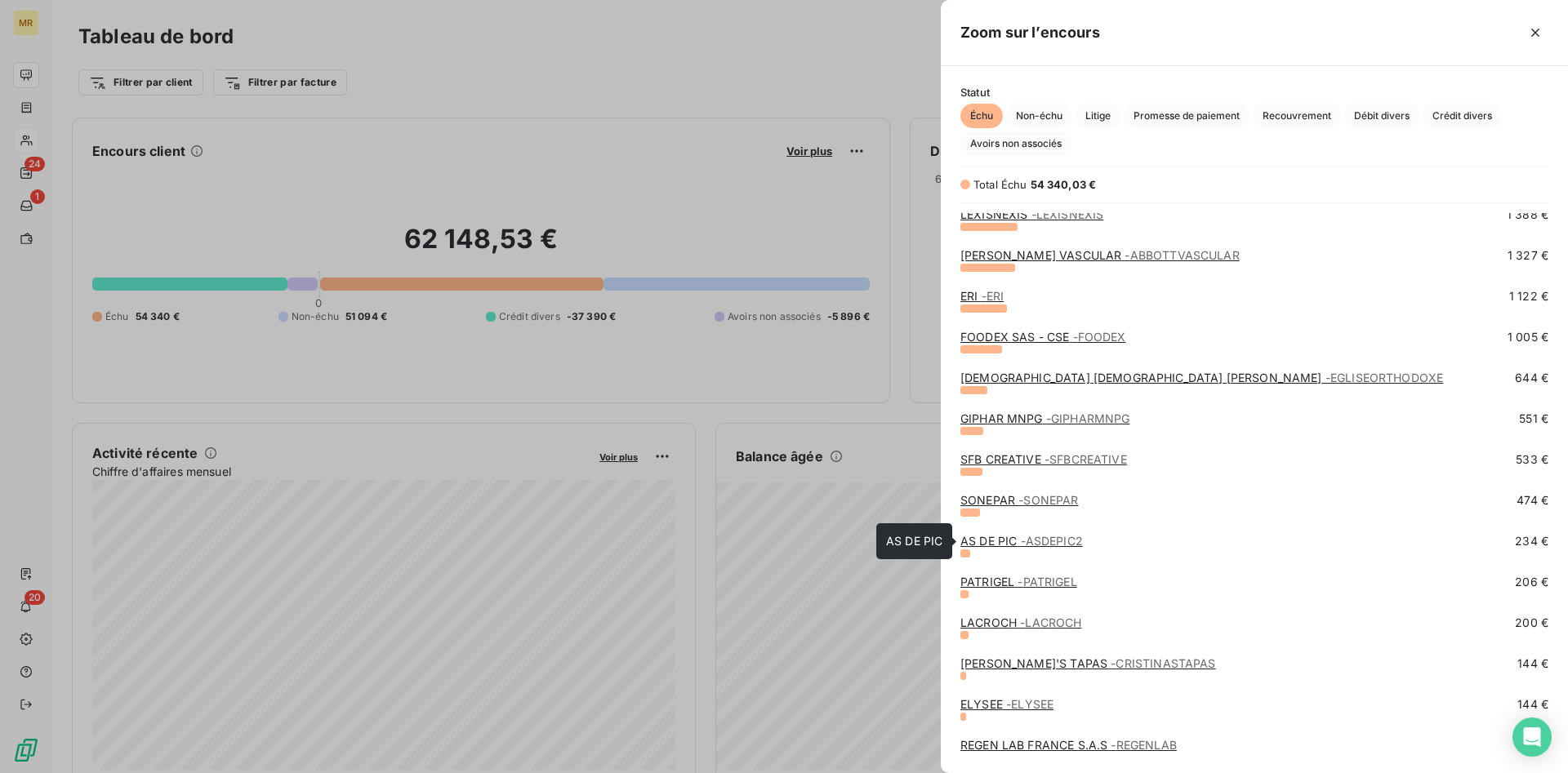
click at [1035, 544] on span "- ASDEPIC2" at bounding box center [1051, 541] width 62 height 14
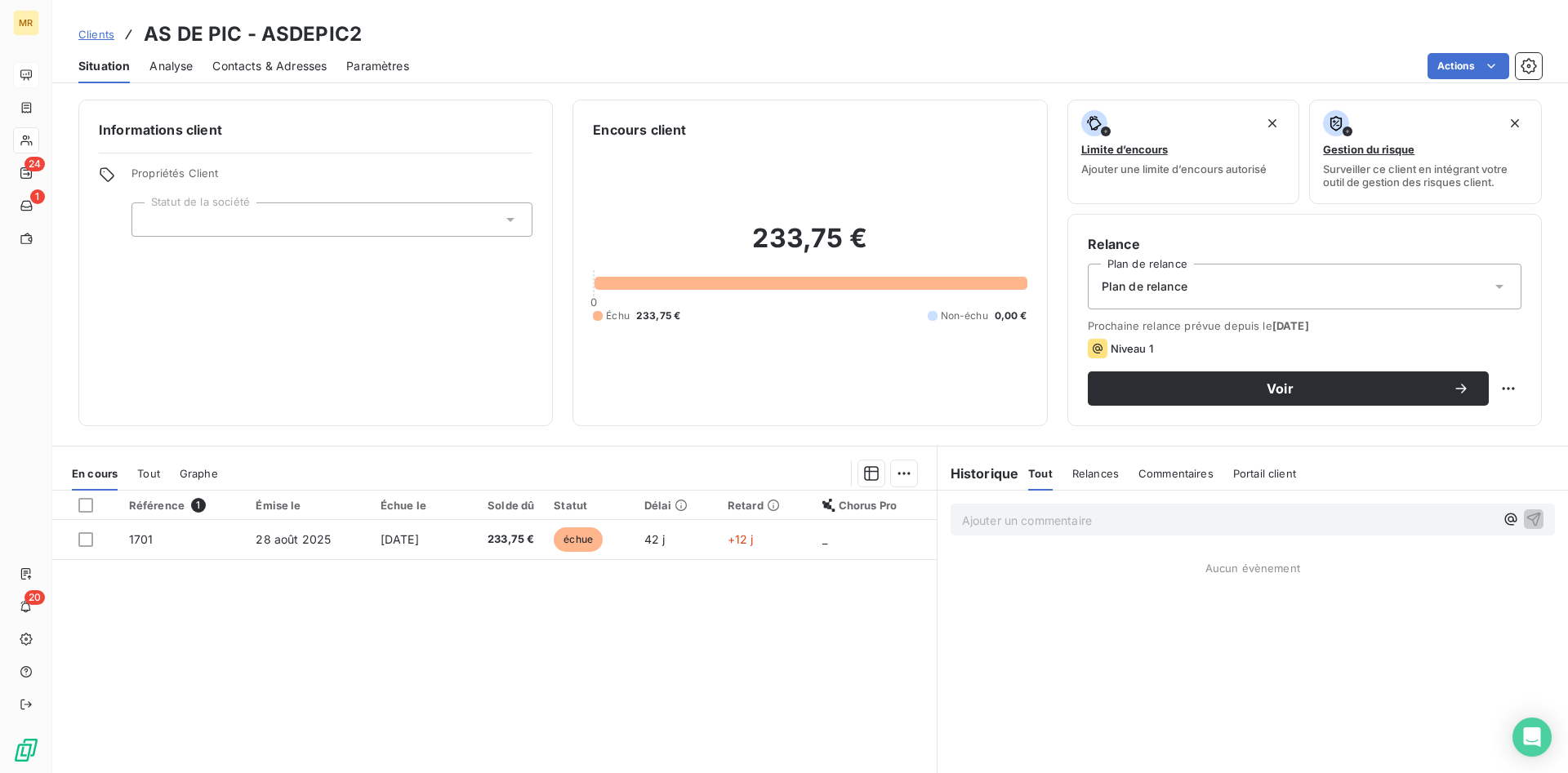
click at [439, 354] on div "Informations client Propriétés Client Statut de la société" at bounding box center [315, 263] width 475 height 326
click at [900, 156] on div "233,75 € 0 Échu 233,75 € Non-échu 0,00 €" at bounding box center [810, 272] width 434 height 266
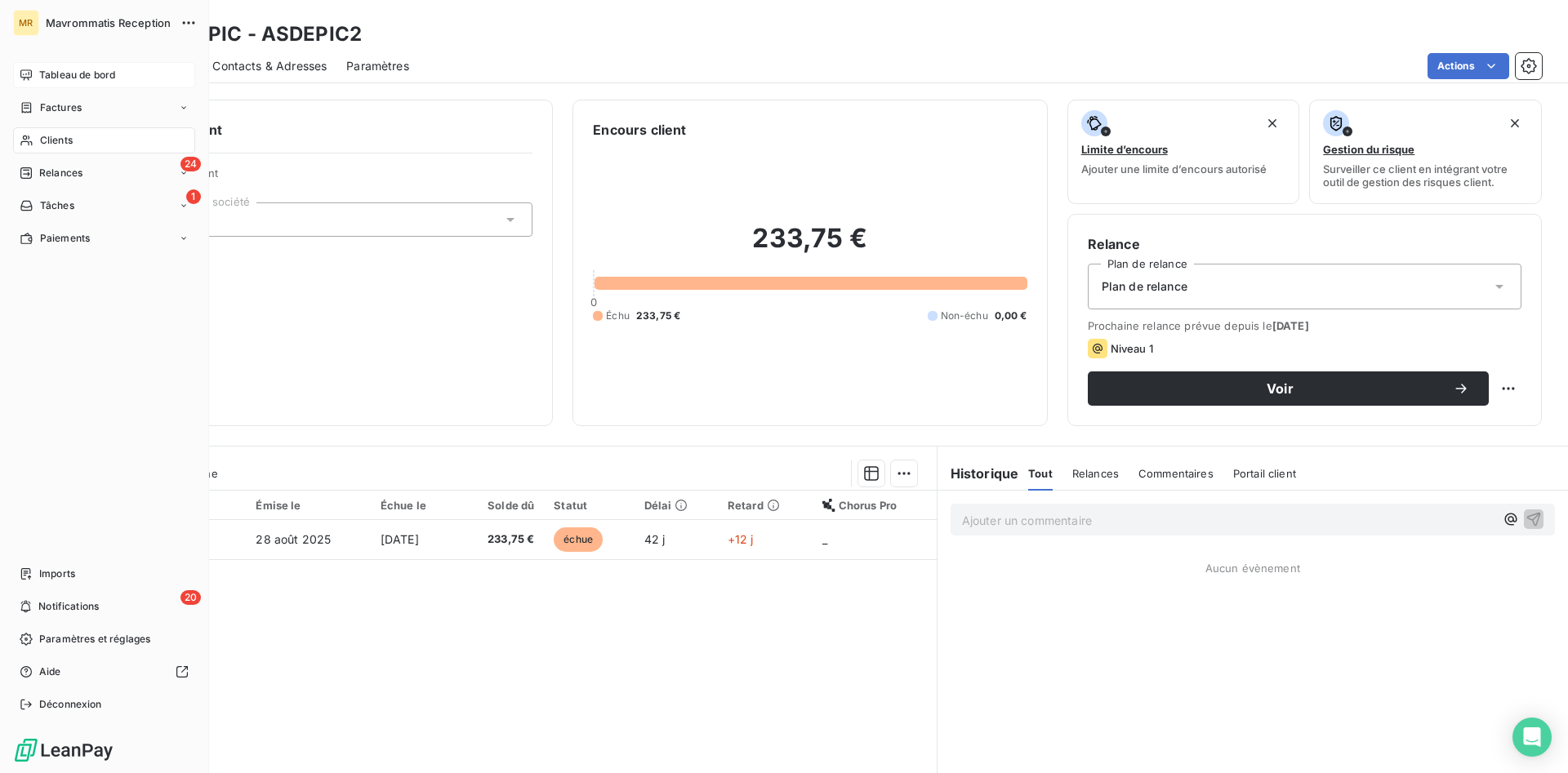
click at [63, 144] on span "Clients" at bounding box center [55, 140] width 33 height 15
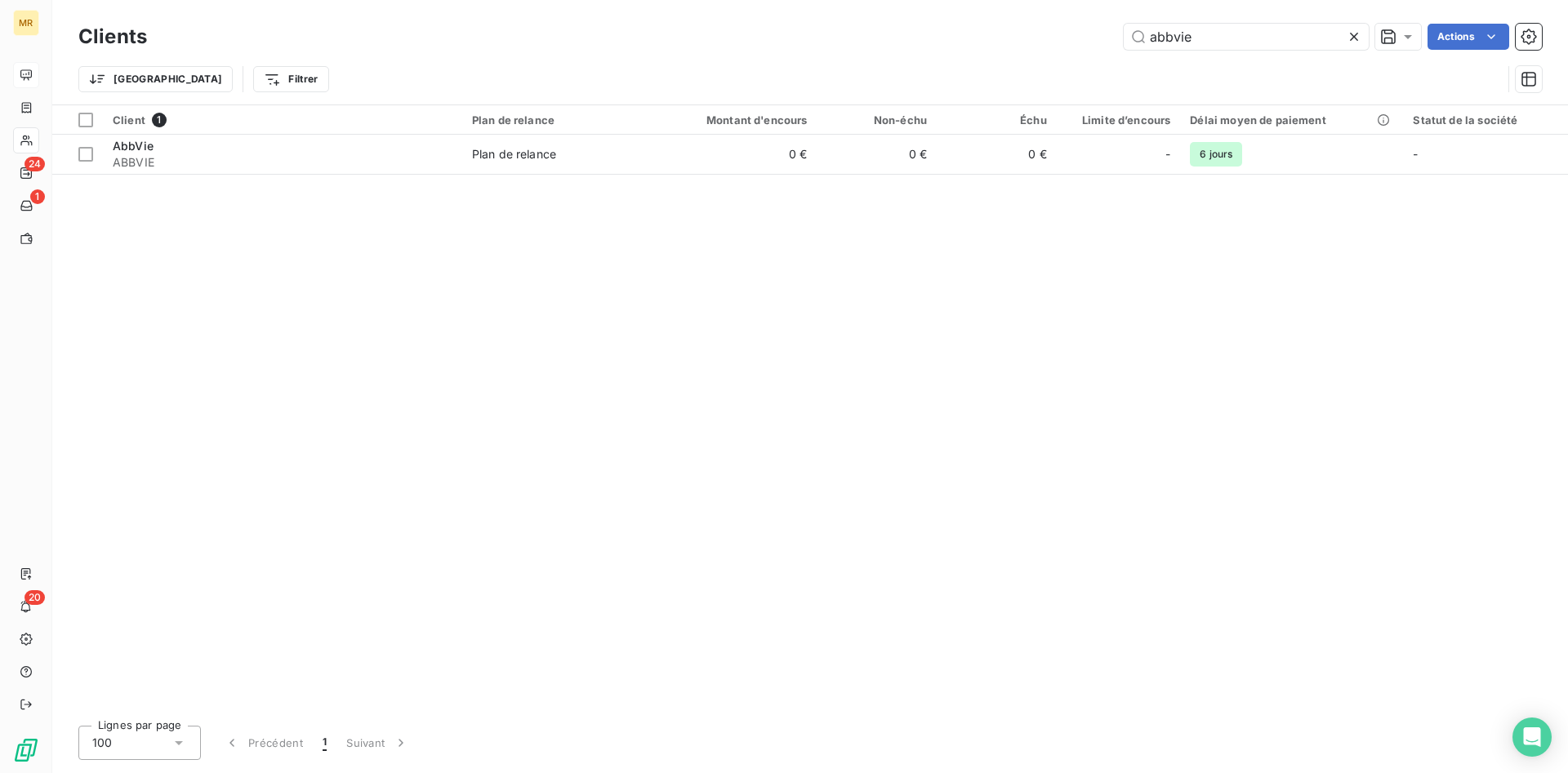
click at [863, 62] on div "Trier Filtrer" at bounding box center [810, 79] width 1463 height 50
drag, startPoint x: 1202, startPoint y: 691, endPoint x: 1174, endPoint y: 614, distance: 81.9
click at [1202, 686] on div "Client 1 Plan de relance Montant d'encours Non-échu Échu Limite d’encours Délai…" at bounding box center [810, 409] width 1516 height 608
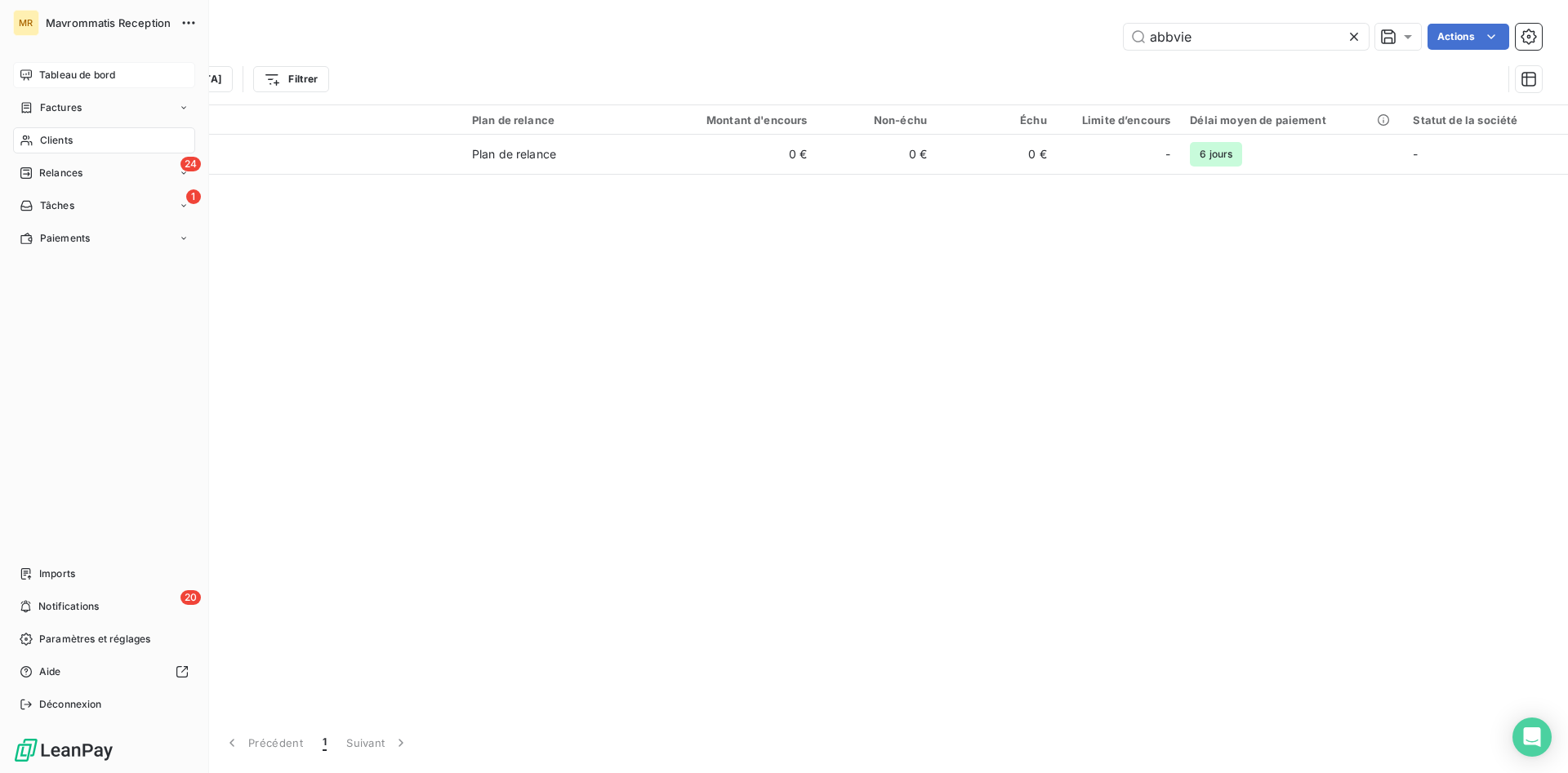
click at [66, 135] on span "Clients" at bounding box center [55, 140] width 33 height 15
click at [58, 138] on span "Clients" at bounding box center [55, 140] width 33 height 15
click at [31, 162] on div "24 Relances" at bounding box center [104, 173] width 182 height 26
click at [50, 135] on span "Clients" at bounding box center [55, 140] width 33 height 15
click at [79, 69] on span "Tableau de bord" at bounding box center [77, 75] width 76 height 15
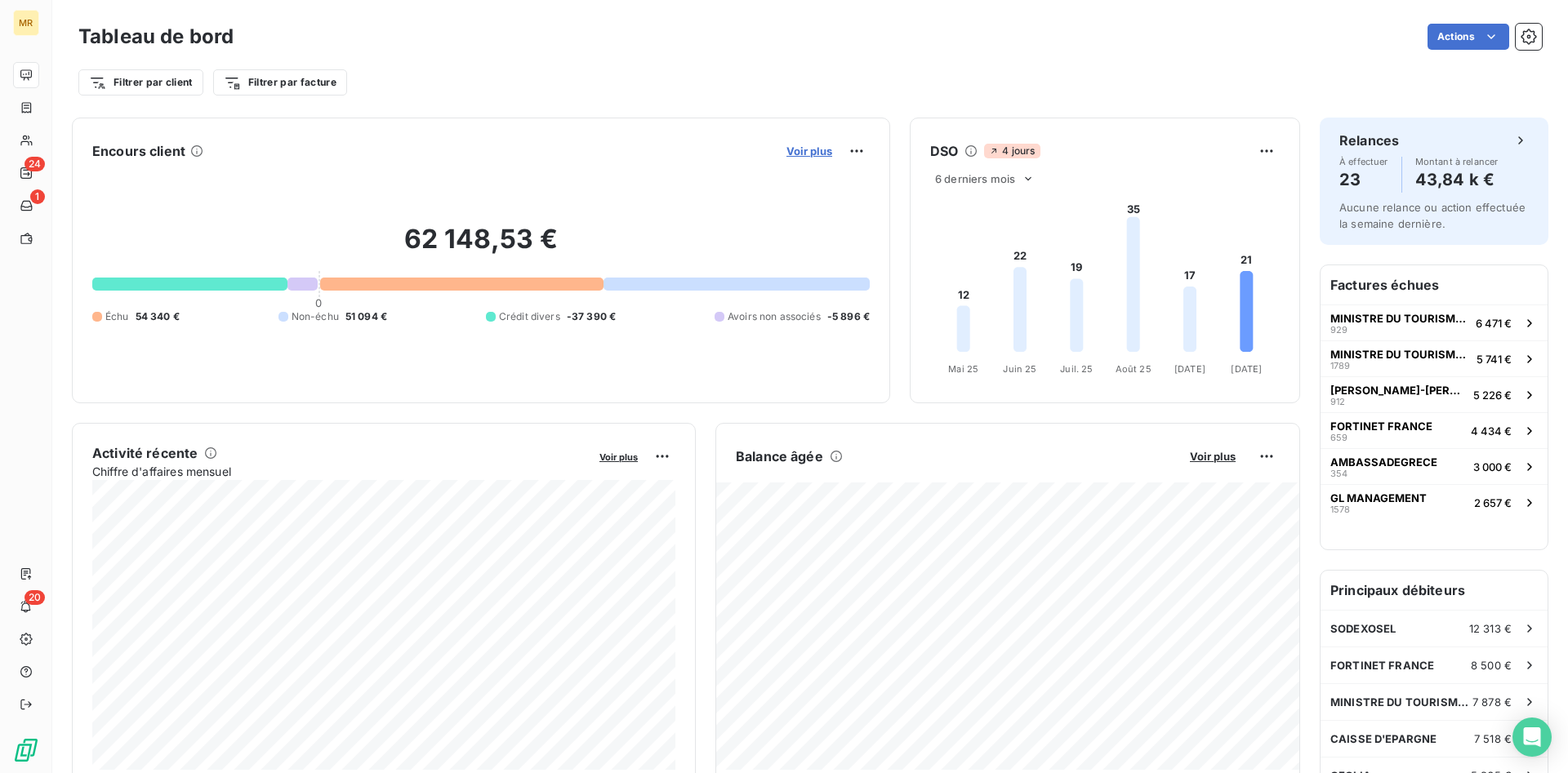
click at [808, 148] on span "Voir plus" at bounding box center [809, 150] width 45 height 13
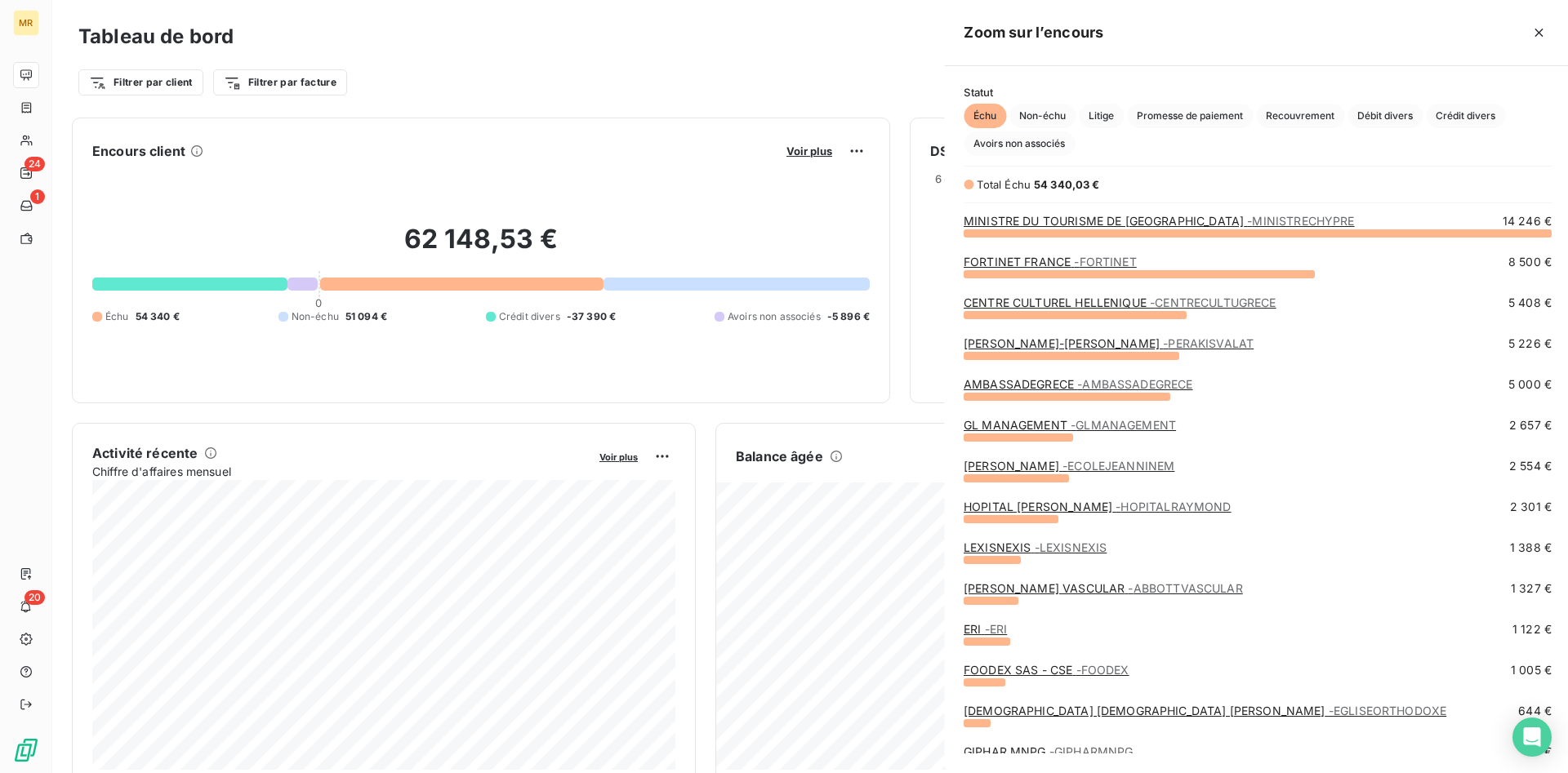
scroll to position [541, 627]
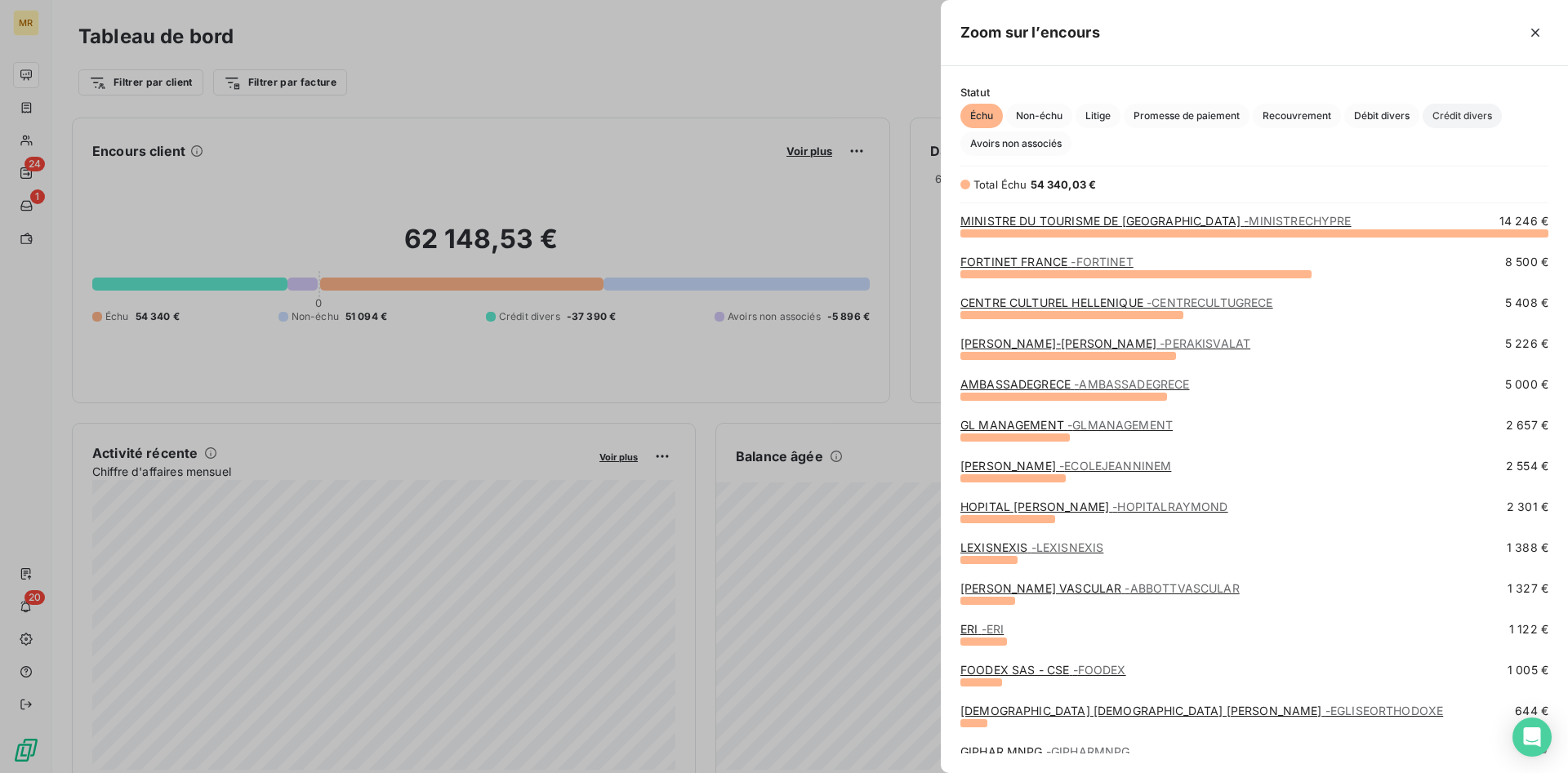
click at [1483, 118] on span "Crédit divers" at bounding box center [1462, 116] width 79 height 25
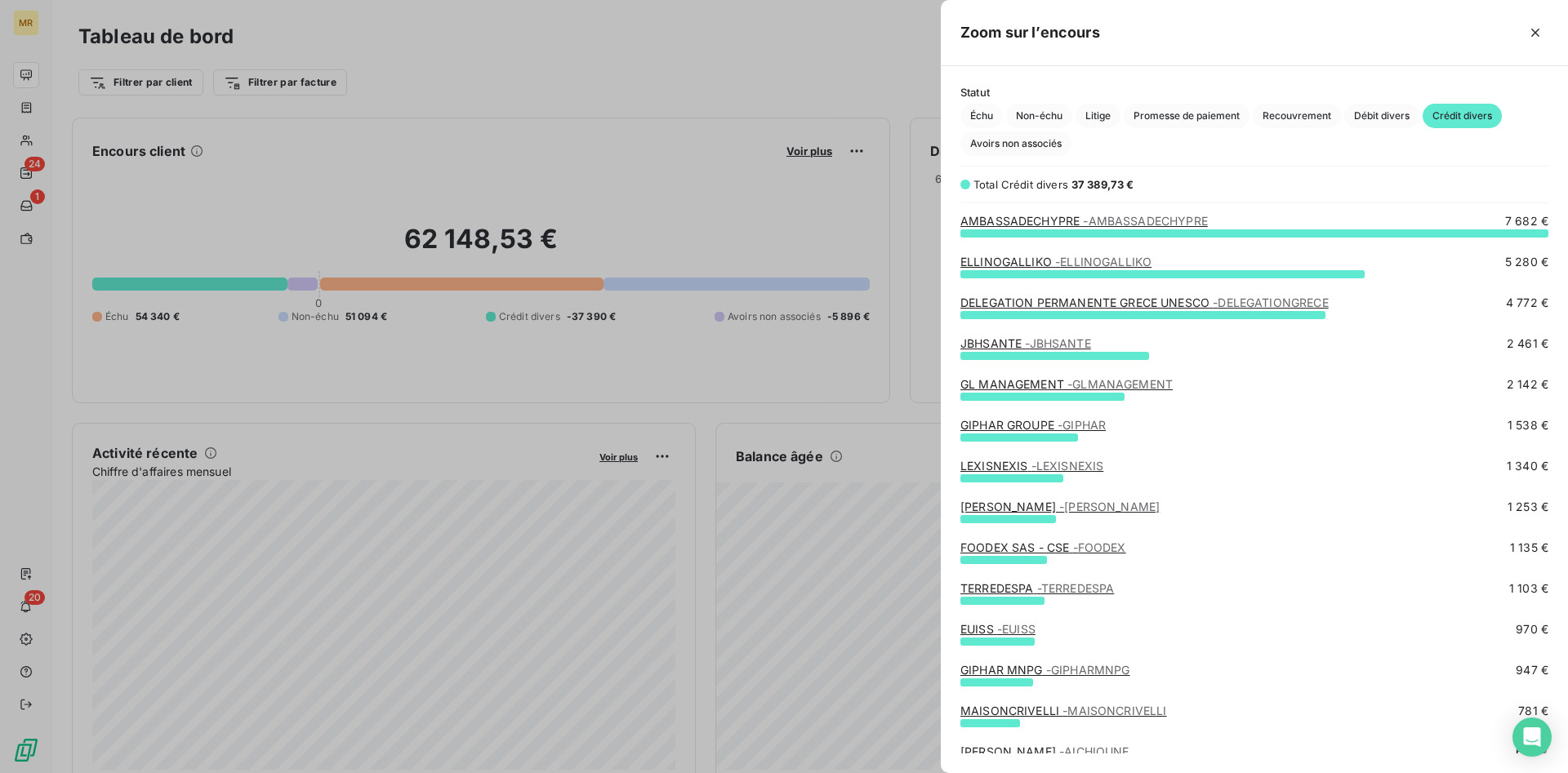
drag, startPoint x: 856, startPoint y: 59, endPoint x: 832, endPoint y: 77, distance: 30.0
click at [851, 59] on div at bounding box center [784, 386] width 1568 height 773
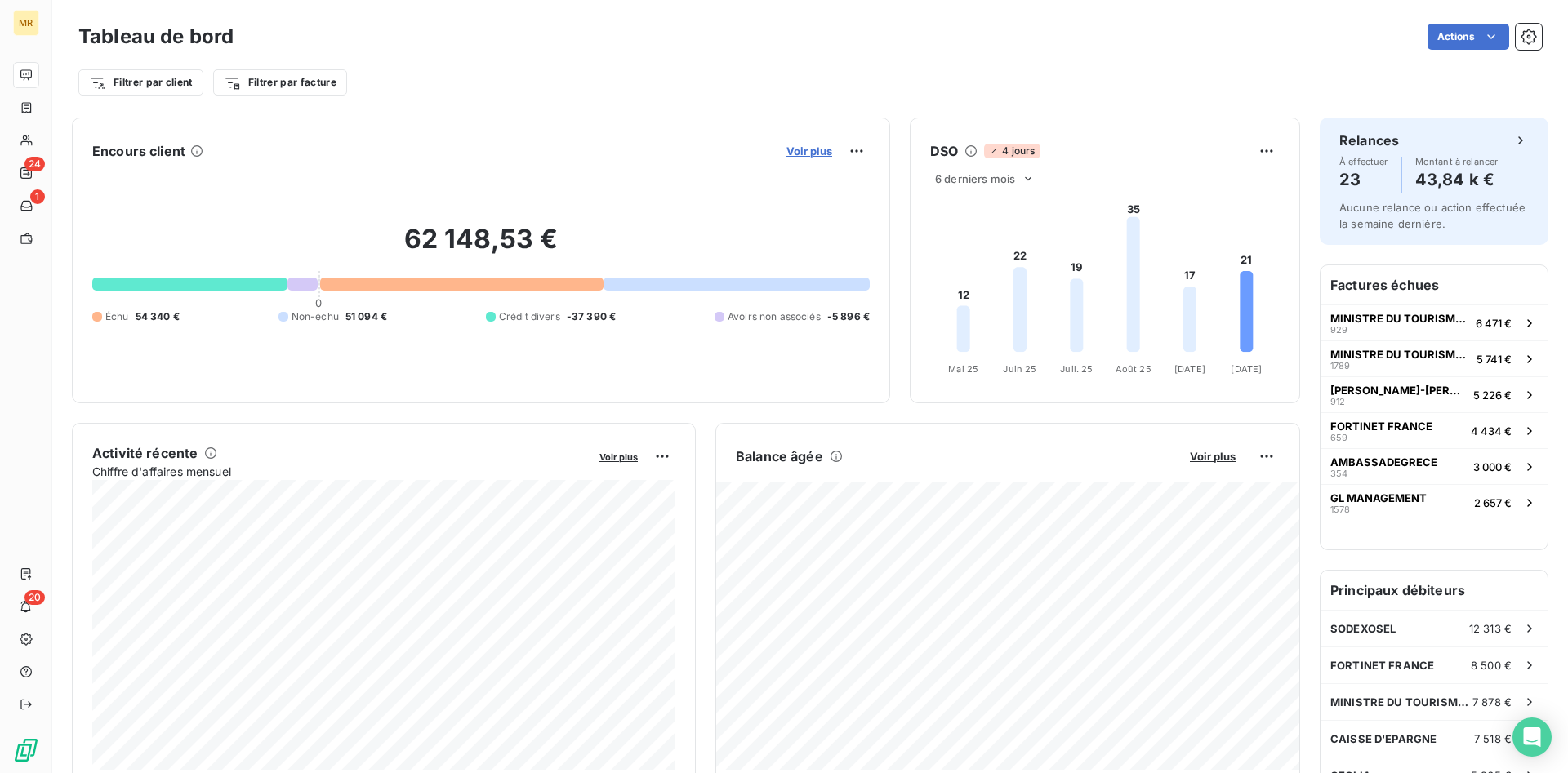
click at [823, 146] on span "Voir plus" at bounding box center [809, 150] width 45 height 13
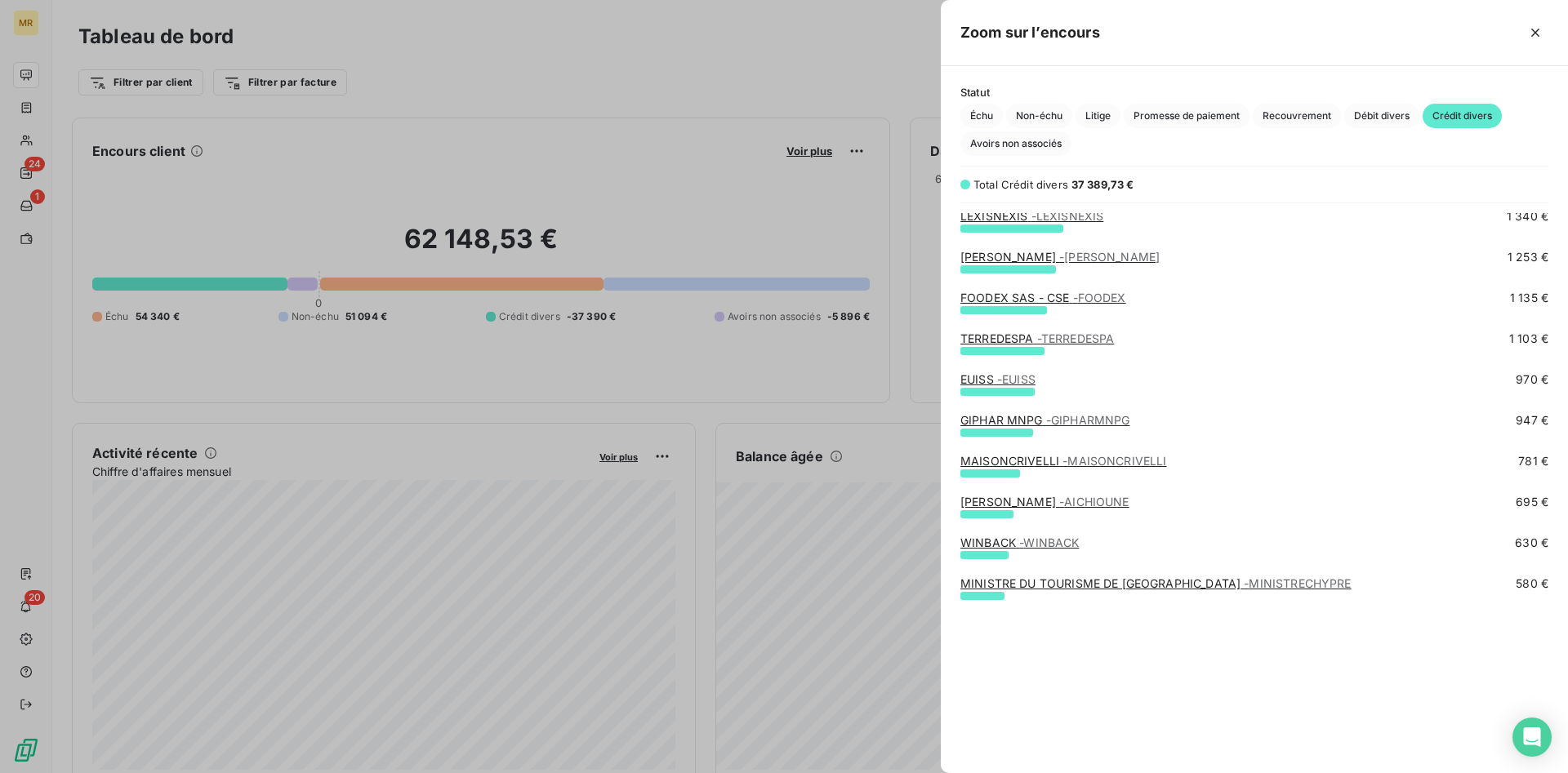
scroll to position [0, 0]
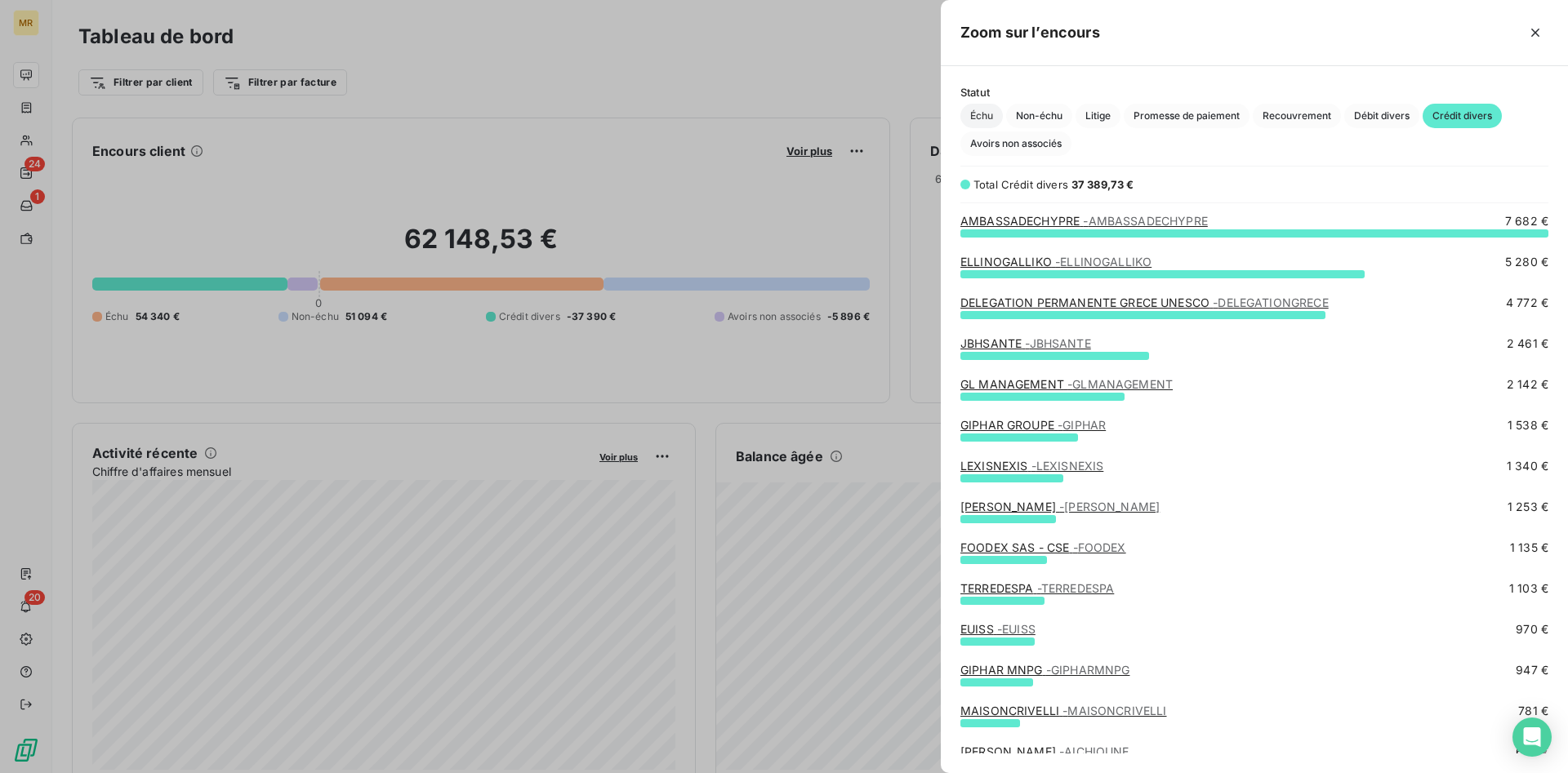
click at [988, 118] on span "Échu" at bounding box center [981, 116] width 43 height 25
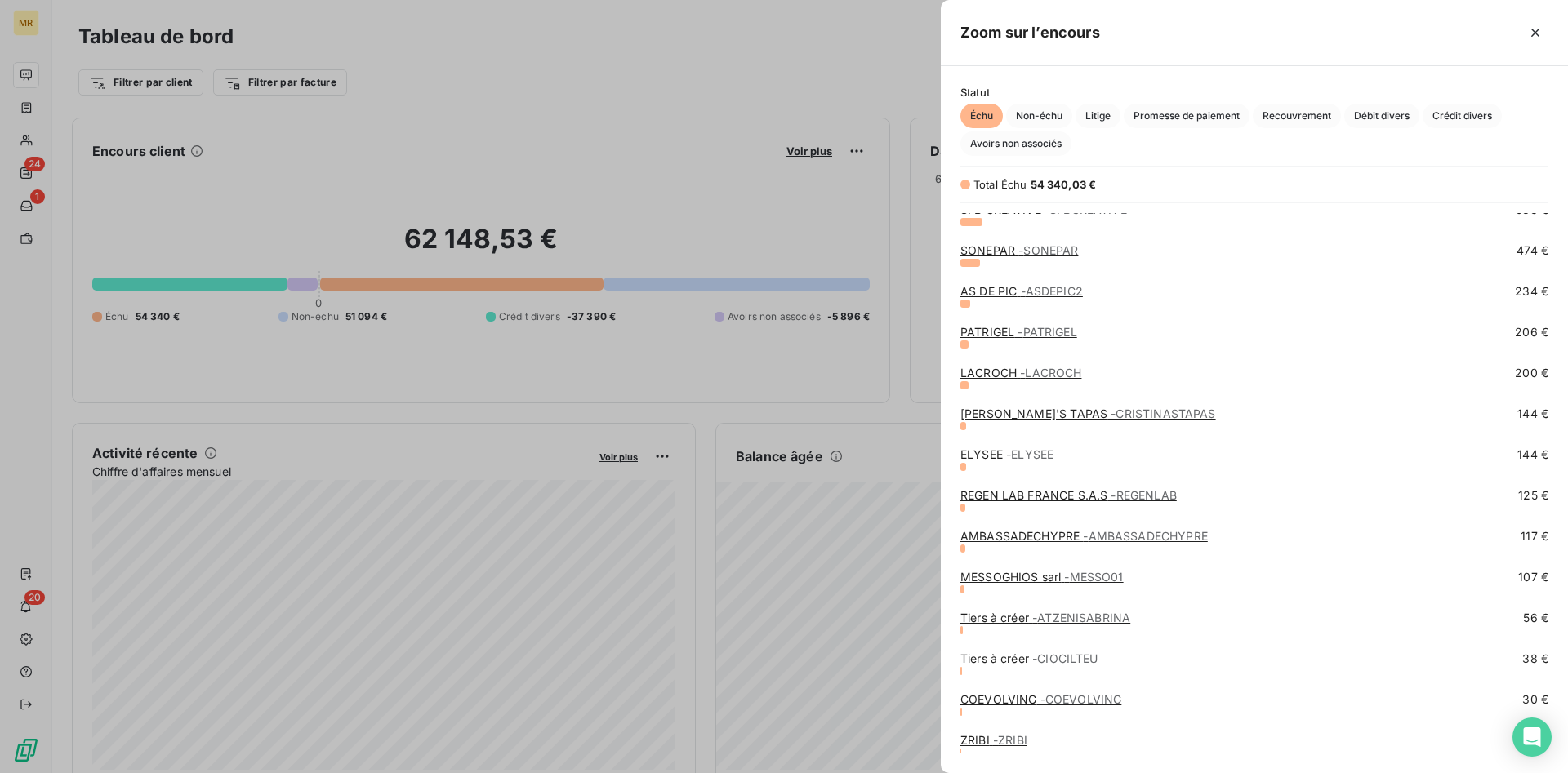
scroll to position [622, 0]
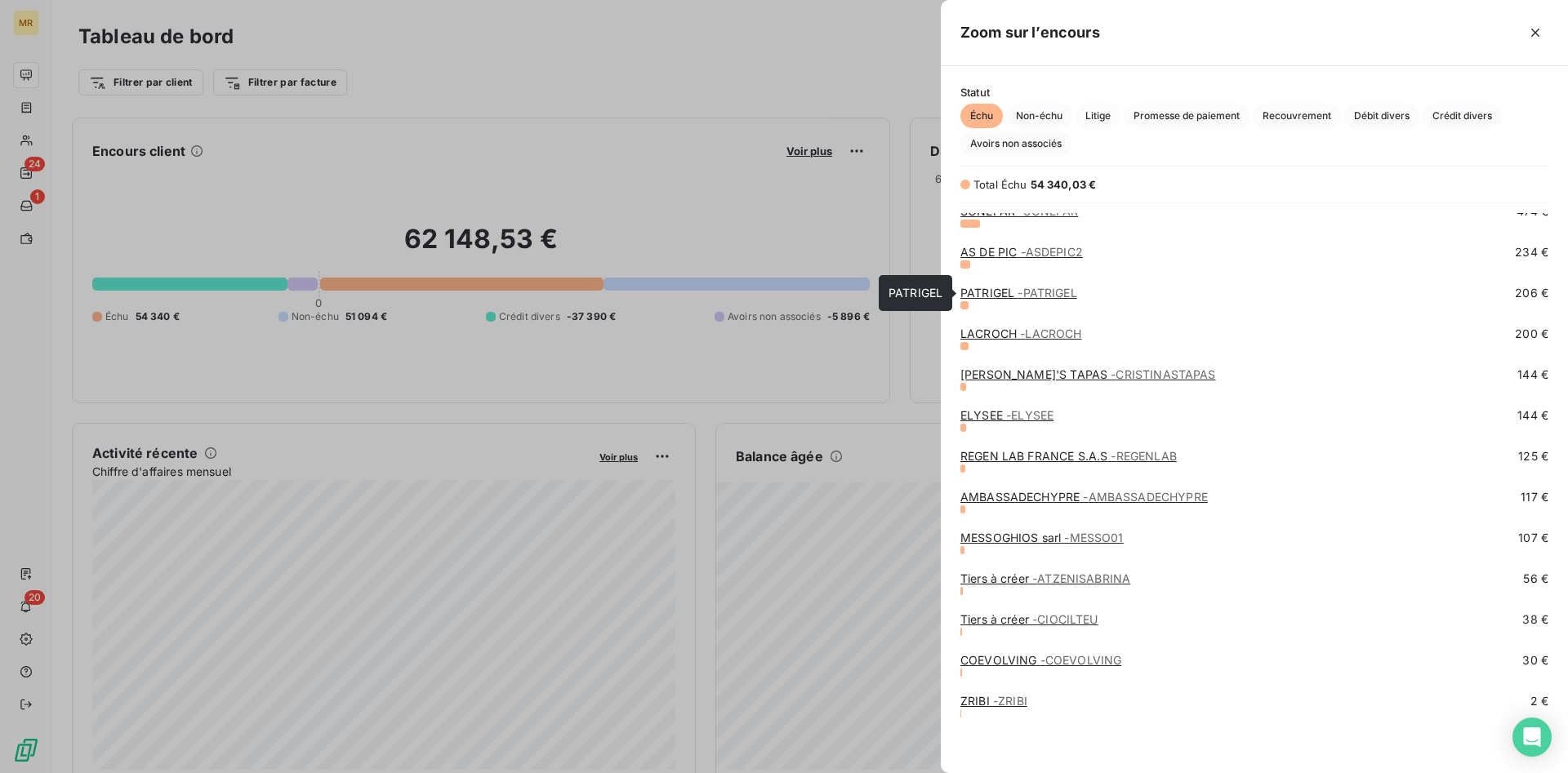
click at [1035, 294] on span "- PATRIGEL" at bounding box center [1046, 293] width 58 height 14
